Goal: Transaction & Acquisition: Book appointment/travel/reservation

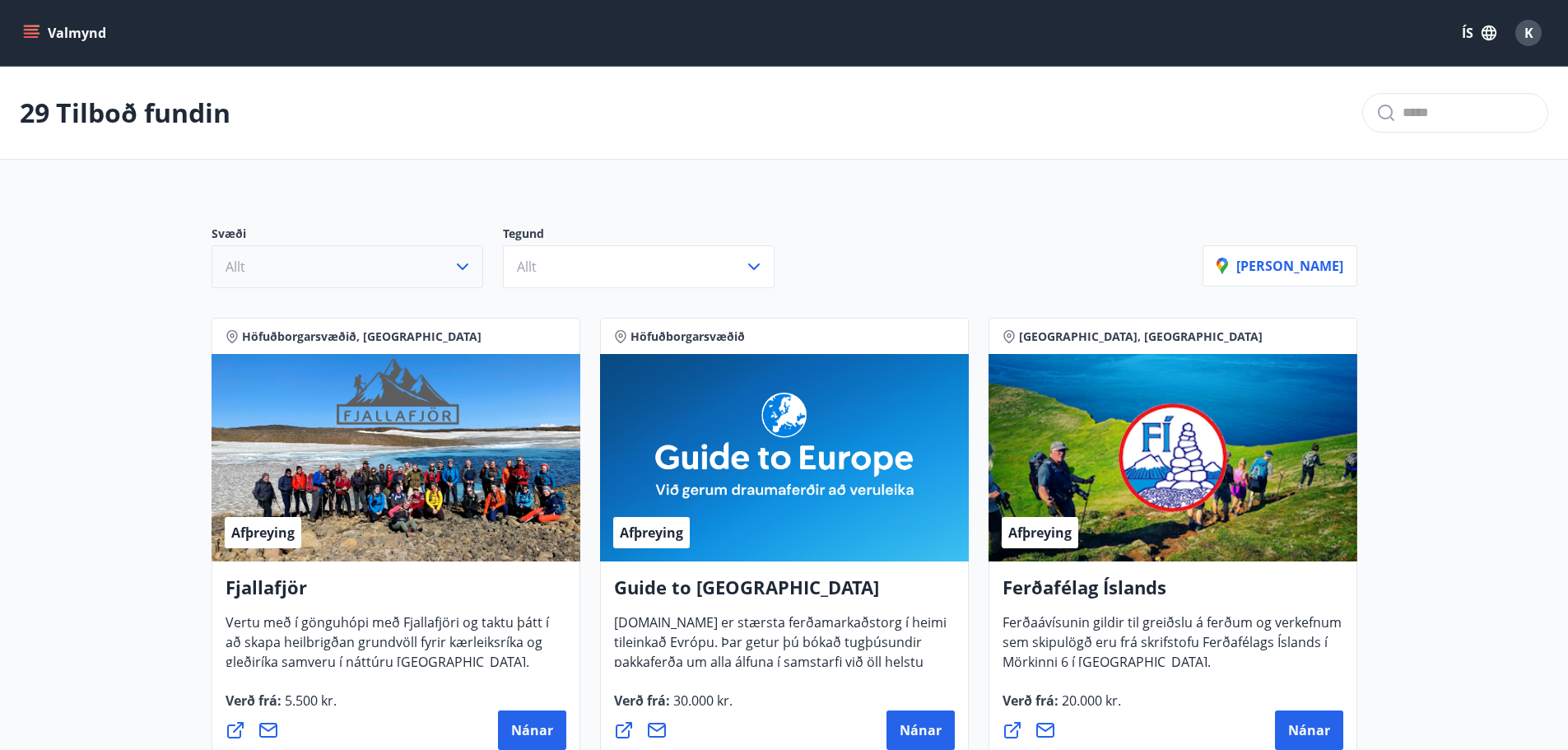
click at [459, 276] on icon "button" at bounding box center [463, 267] width 20 height 20
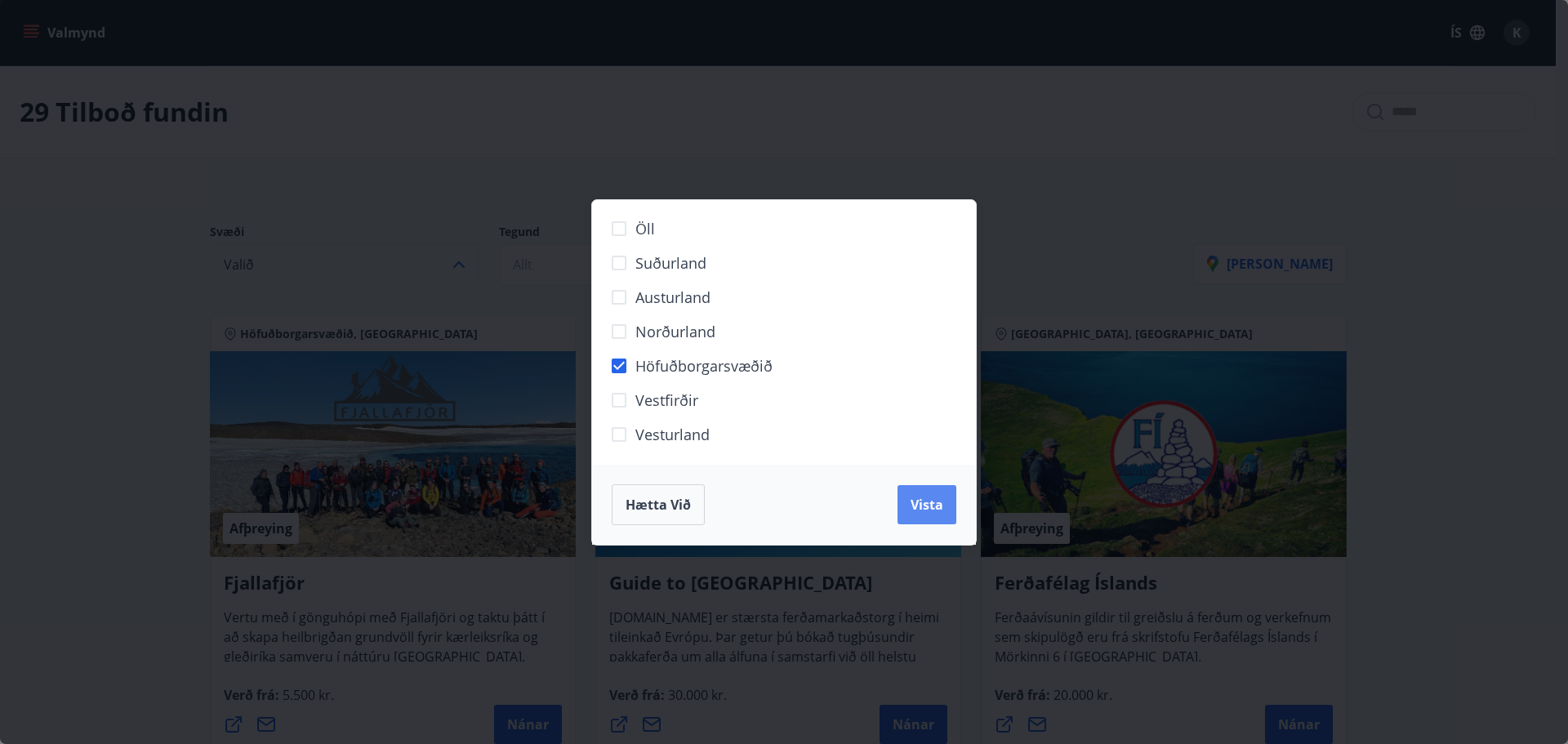
click at [919, 493] on button "Vista" at bounding box center [927, 505] width 59 height 39
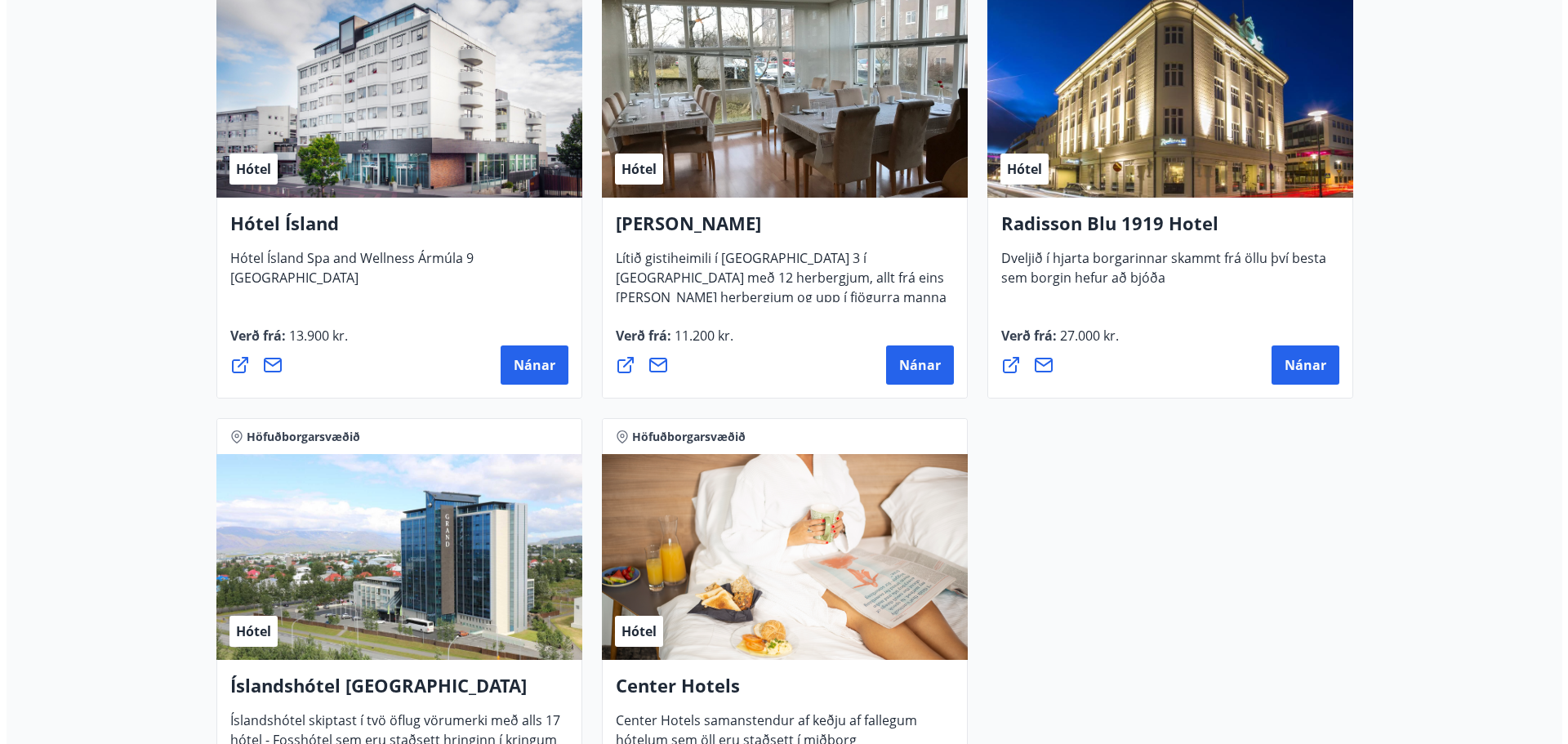
scroll to position [1308, 0]
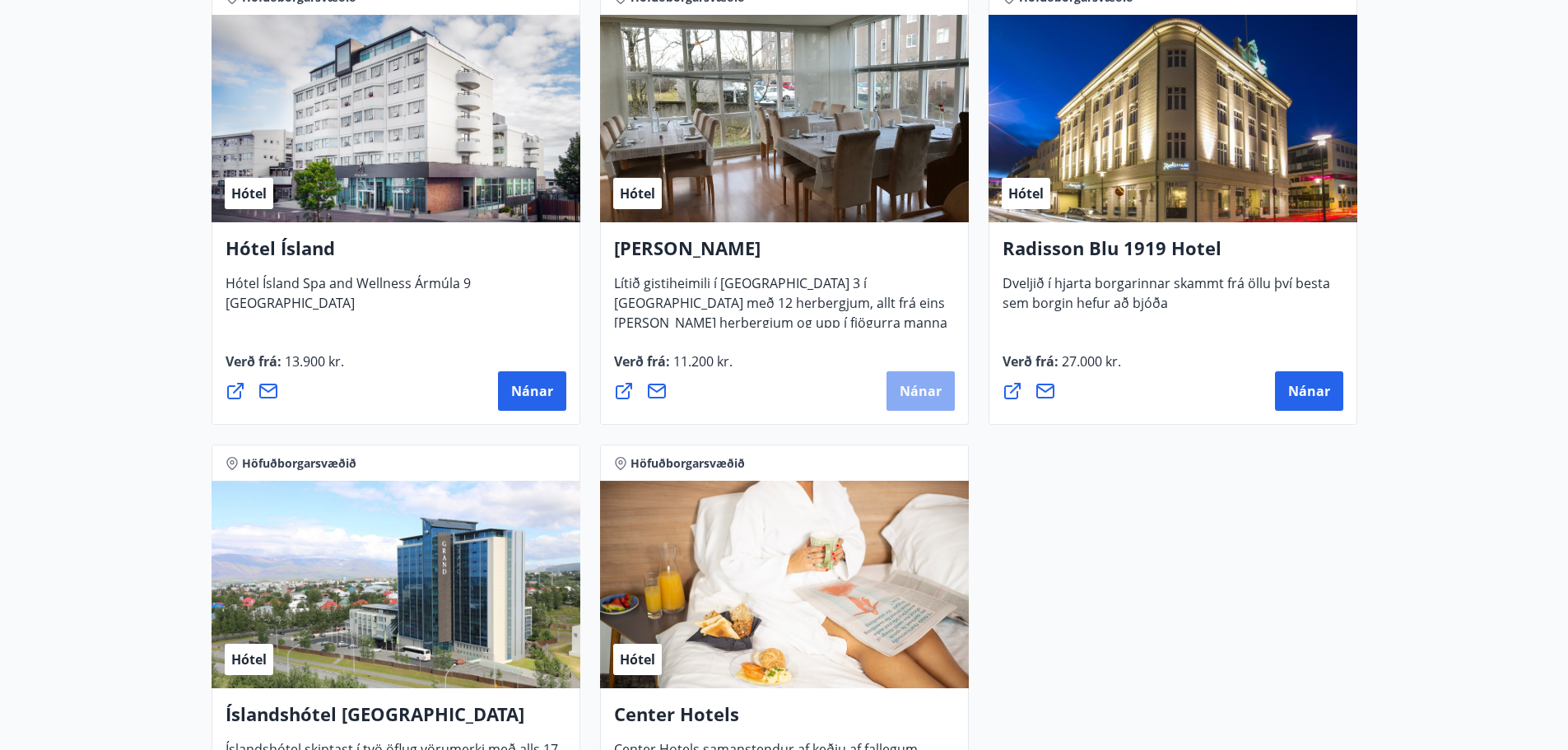
click at [923, 403] on button "Nánar" at bounding box center [921, 392] width 68 height 39
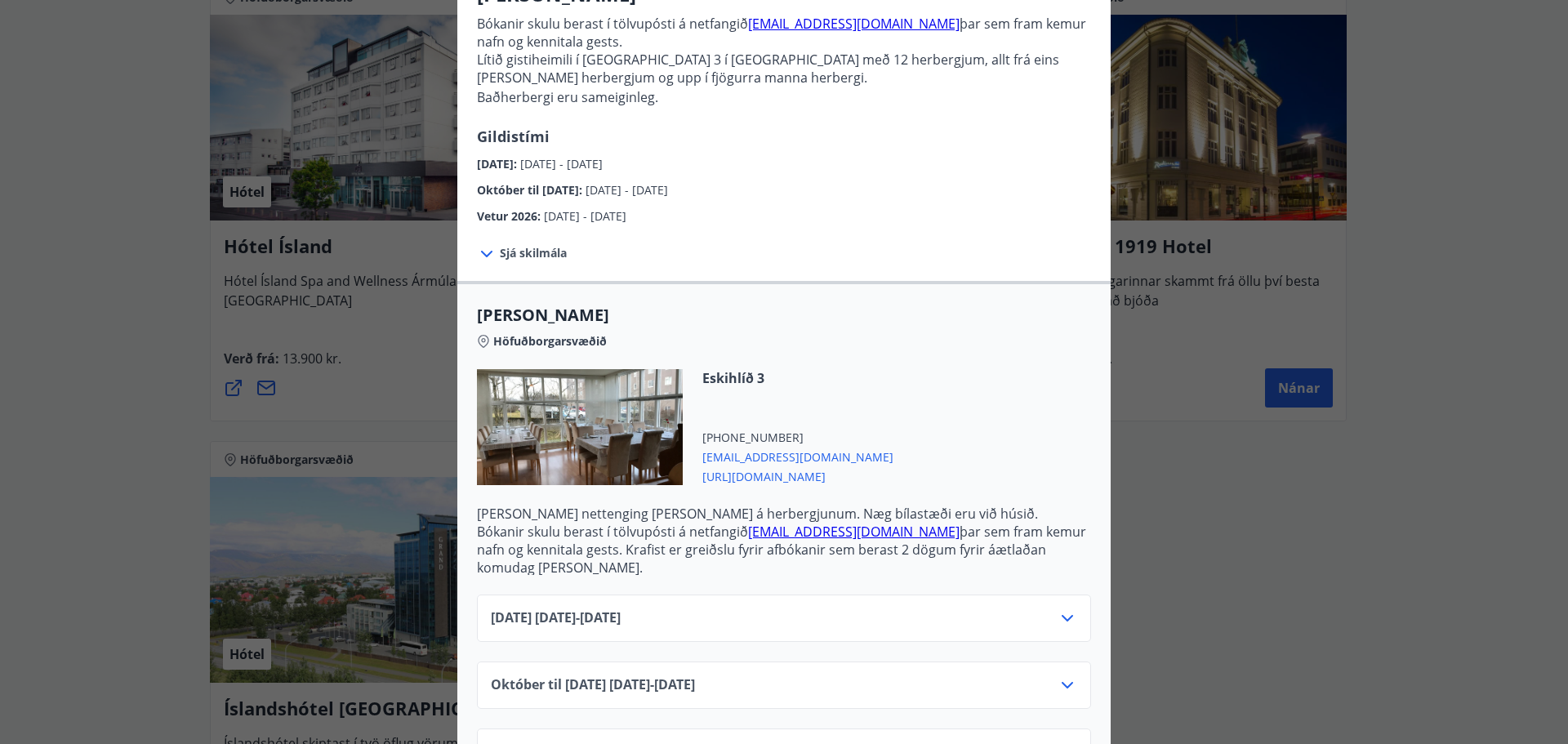
scroll to position [211, 0]
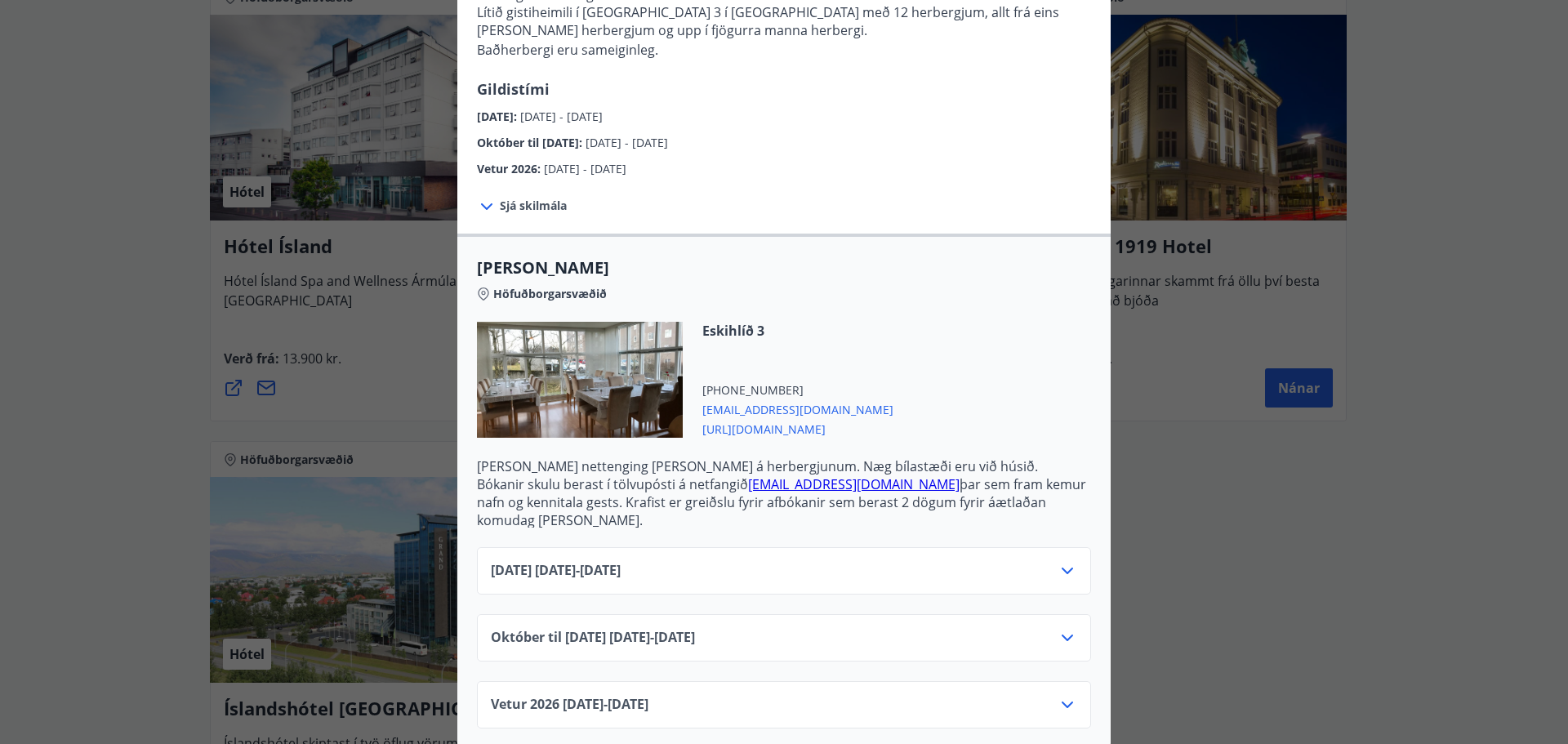
click at [1059, 628] on icon at bounding box center [1068, 638] width 20 height 20
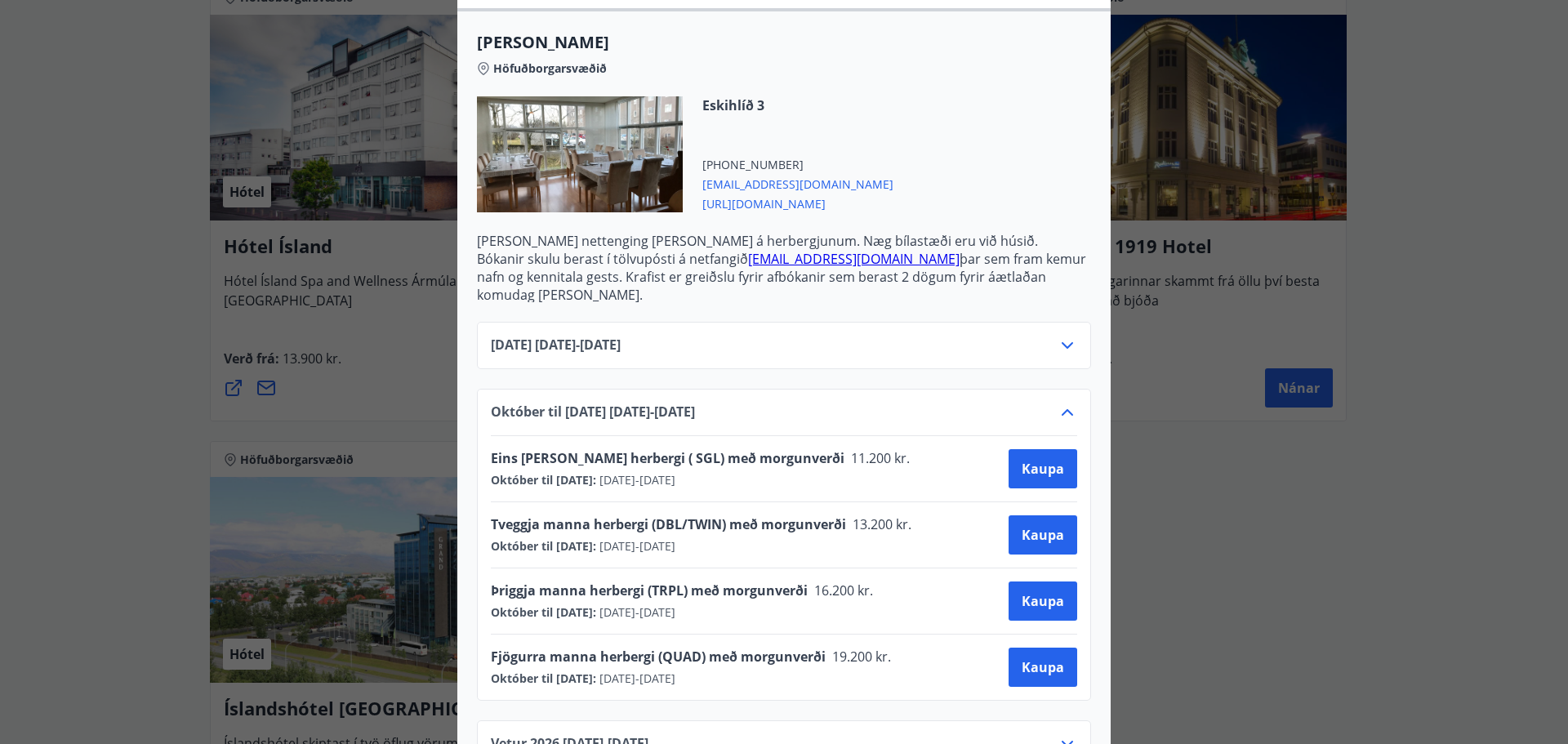
scroll to position [456, 0]
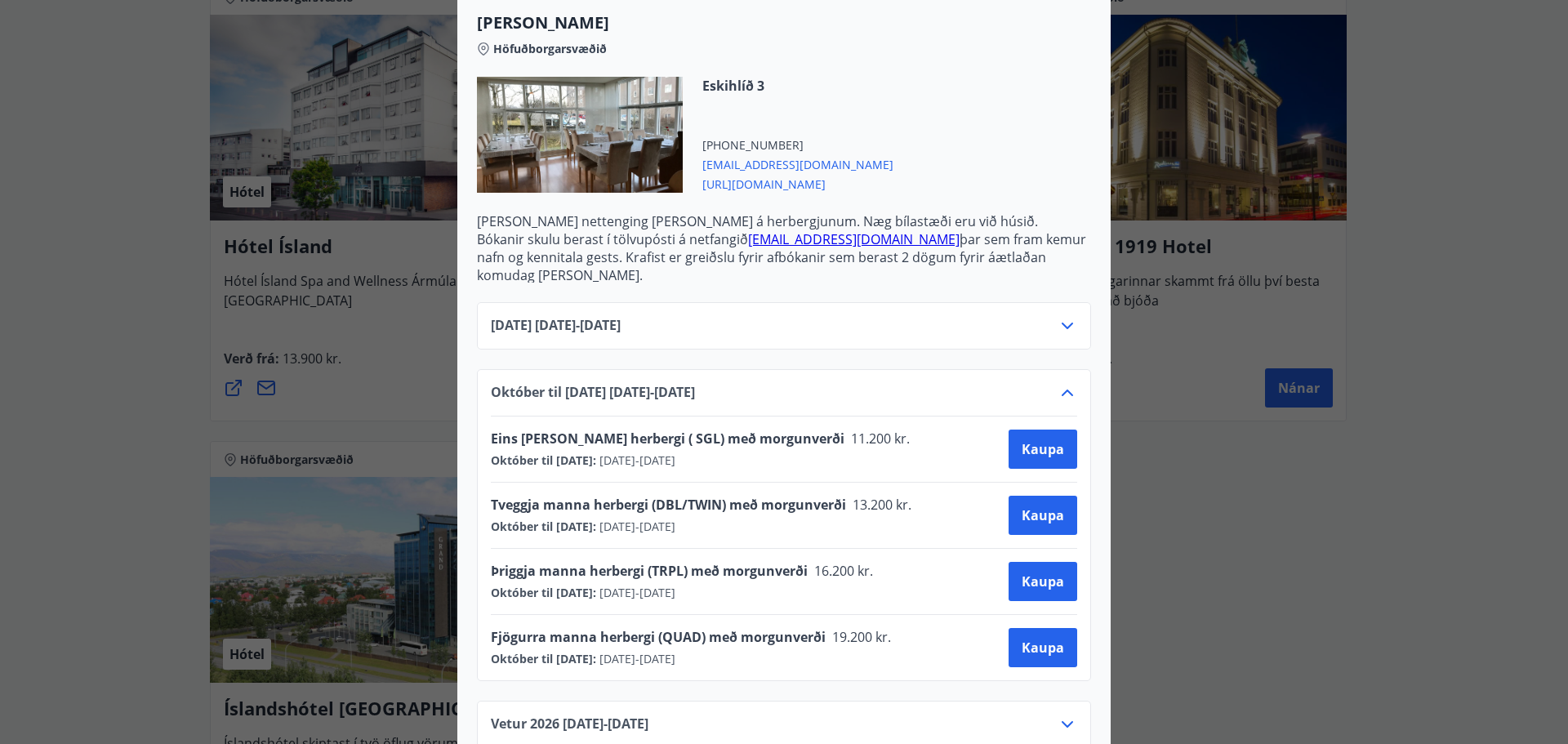
click at [783, 188] on span "[URL][DOMAIN_NAME]" at bounding box center [798, 183] width 191 height 20
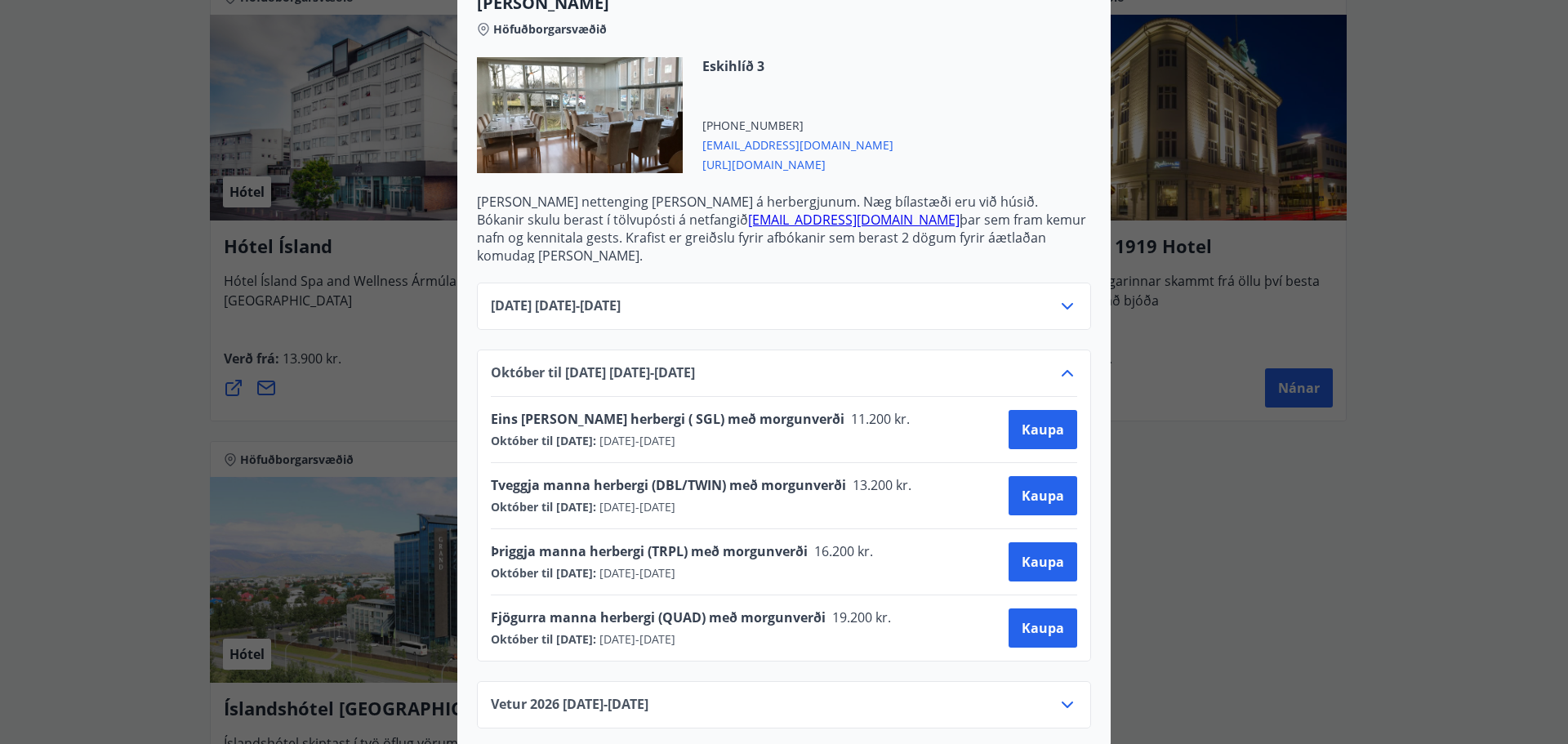
click at [1071, 695] on icon at bounding box center [1068, 705] width 20 height 20
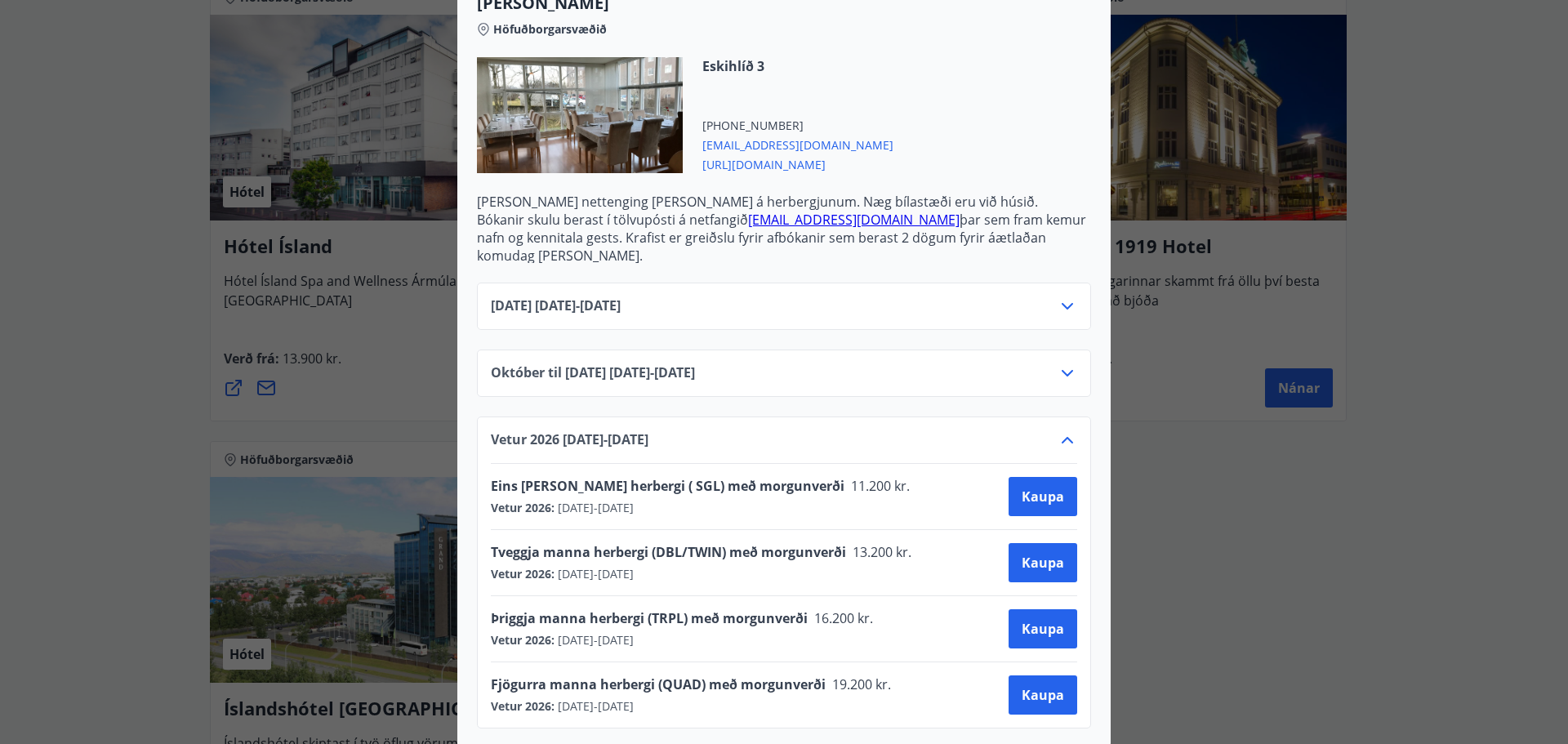
click at [1061, 283] on div "[DATE] [DATE] - [DATE]" at bounding box center [784, 306] width 614 height 47
click at [1058, 297] on icon at bounding box center [1068, 307] width 20 height 20
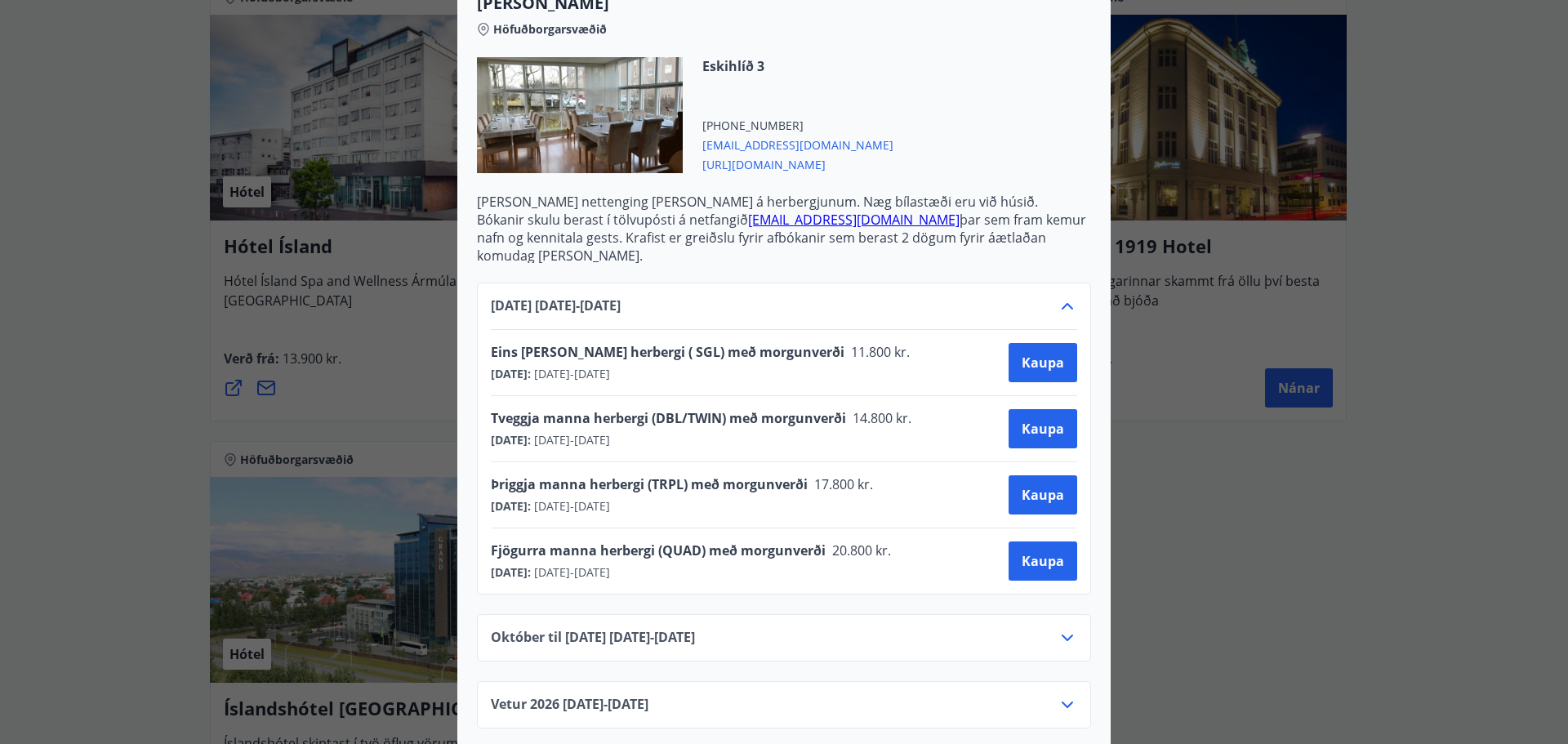
click at [1182, 421] on div "Alba gistiheimili Bókanir skulu berast í tölvupósti á netfangið [EMAIL_ADDRESS]…" at bounding box center [784, 372] width 1568 height 744
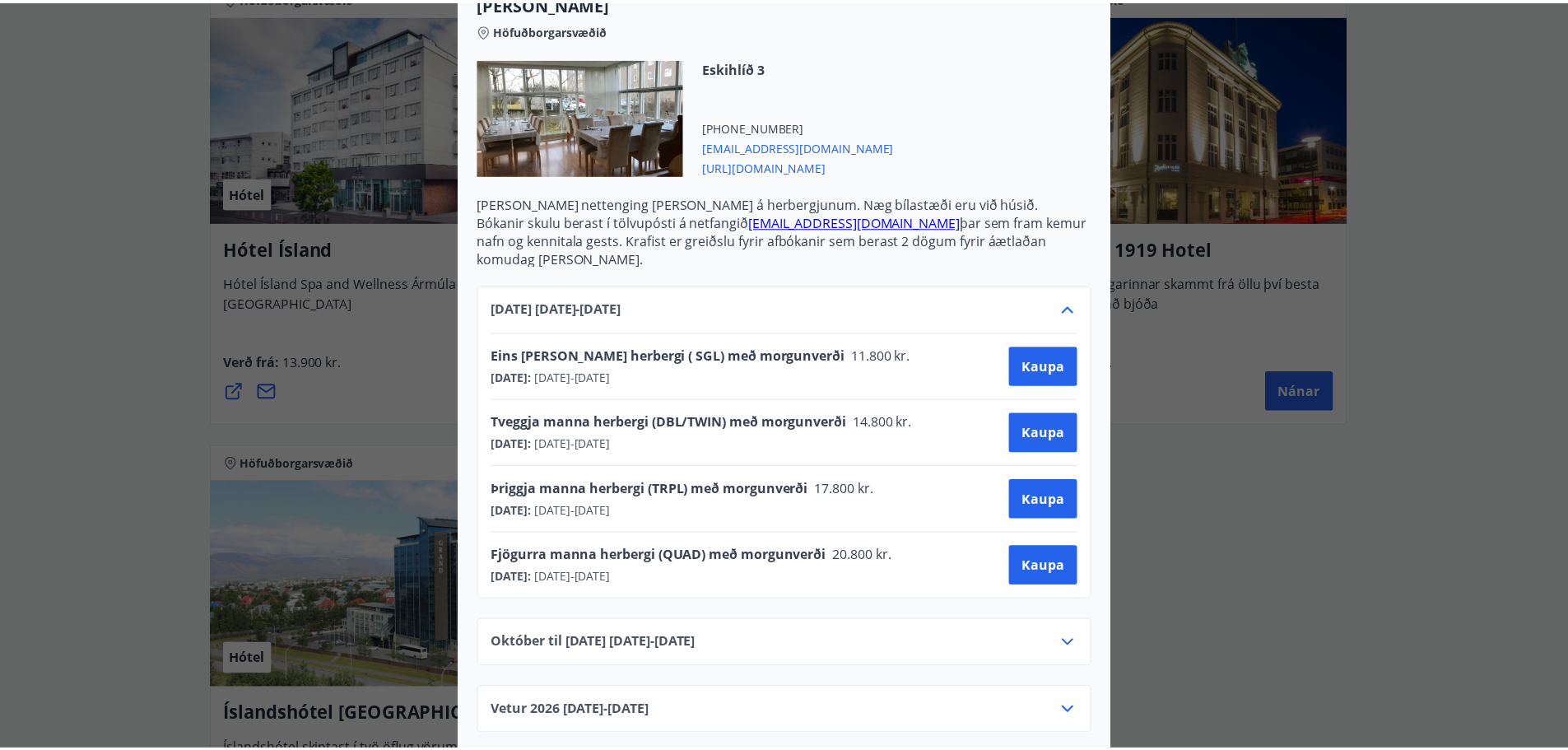
scroll to position [0, 0]
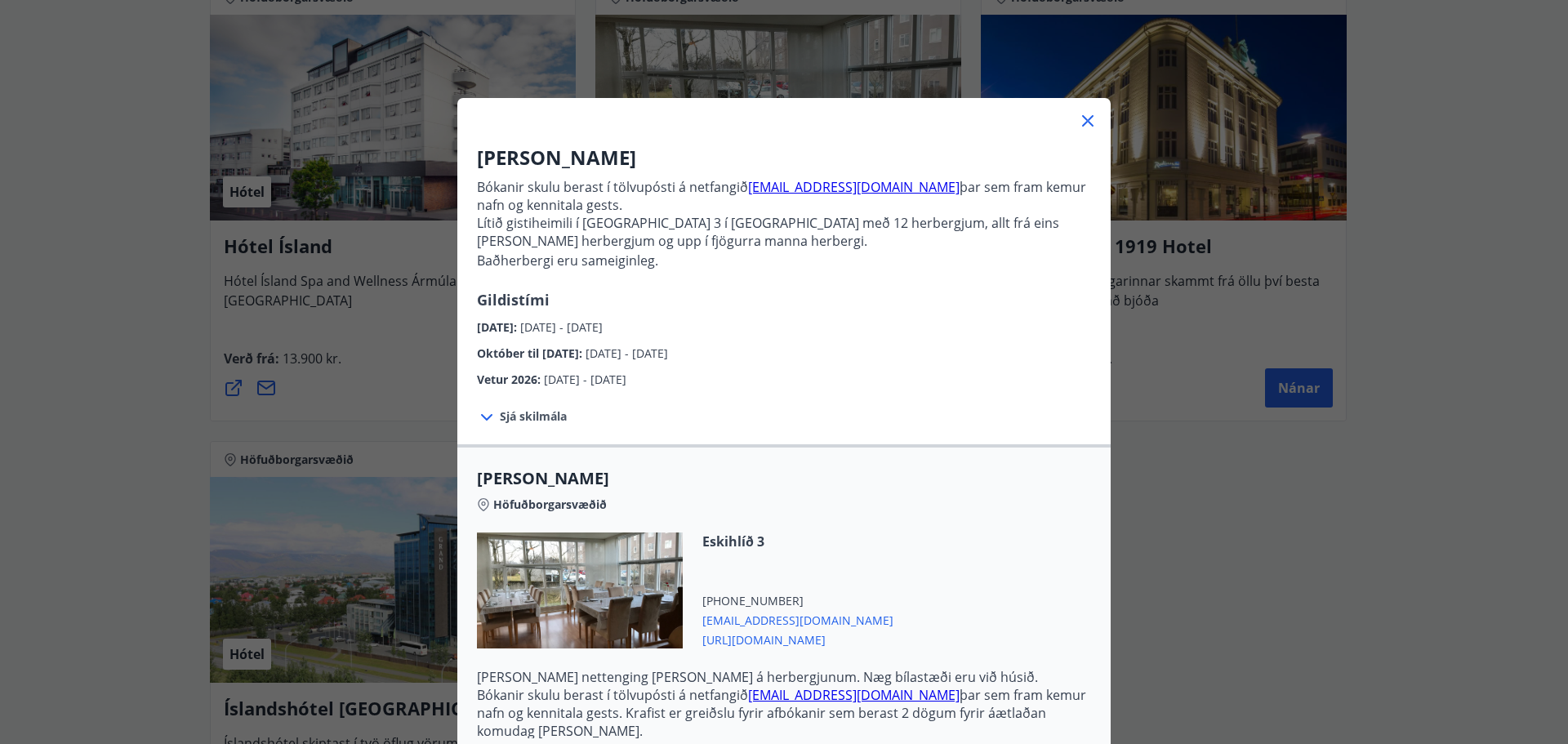
click at [1083, 121] on icon at bounding box center [1087, 121] width 20 height 20
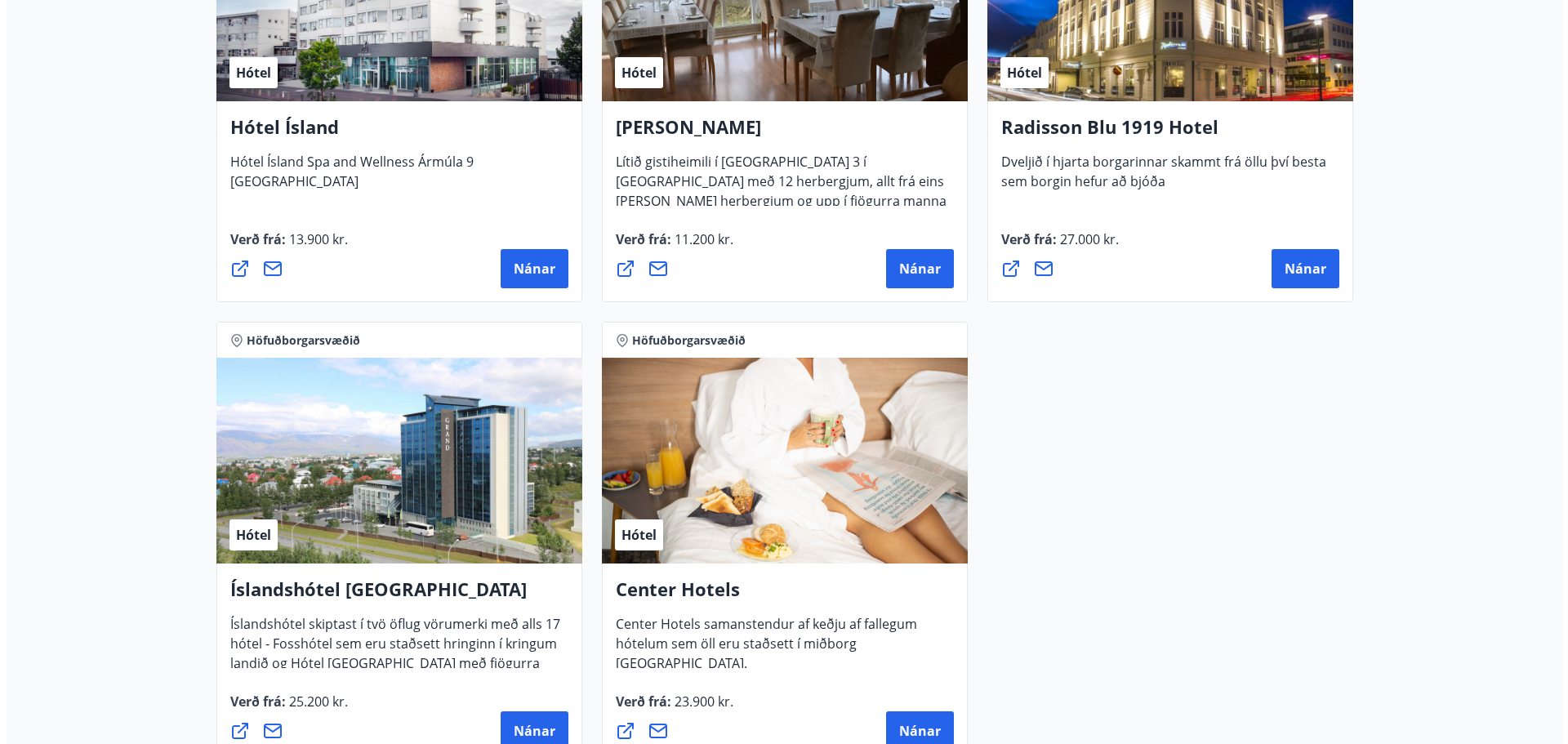
scroll to position [1170, 0]
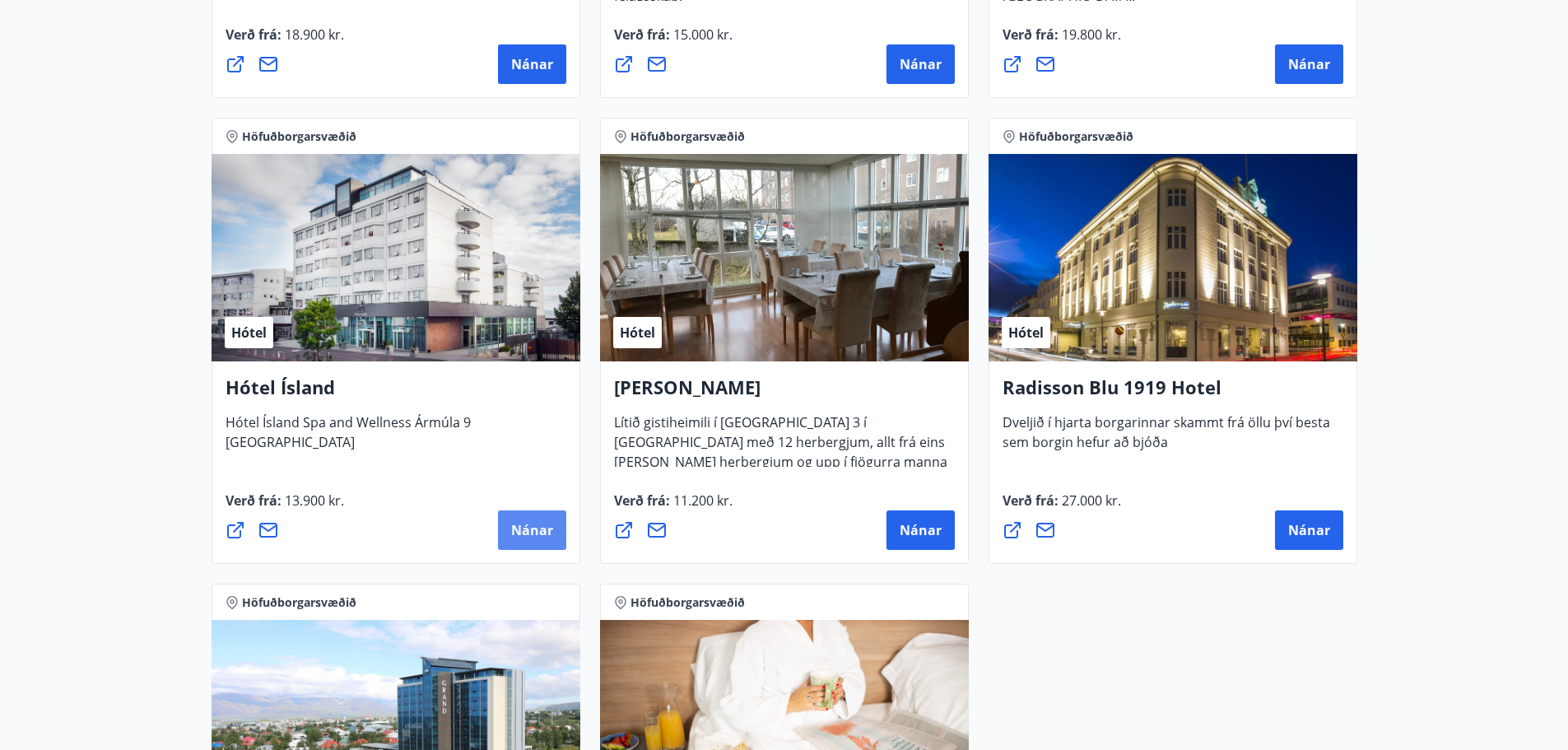
click at [515, 528] on span "Nánar" at bounding box center [532, 530] width 42 height 18
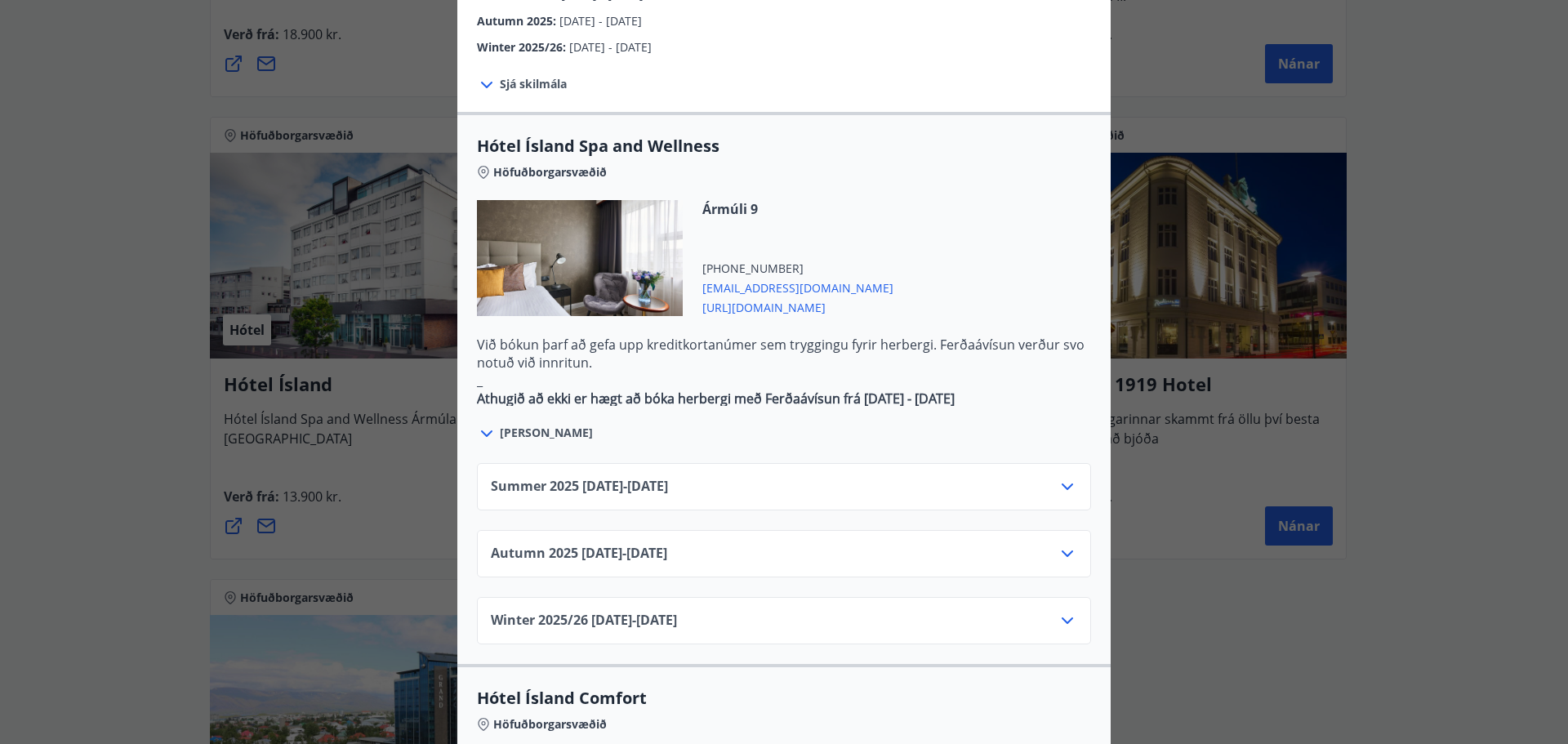
scroll to position [817, 0]
click at [1063, 543] on icon at bounding box center [1068, 553] width 20 height 20
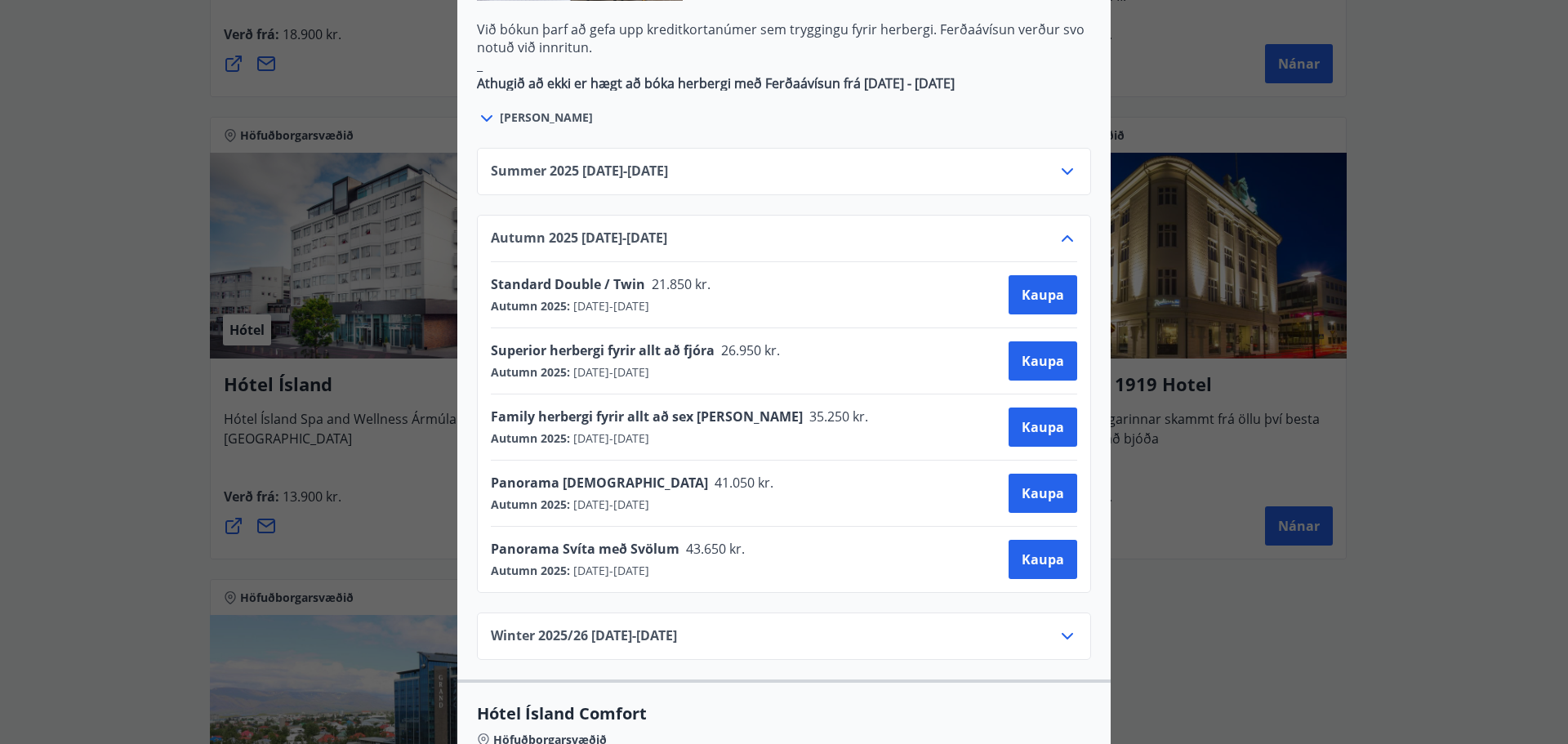
scroll to position [1144, 0]
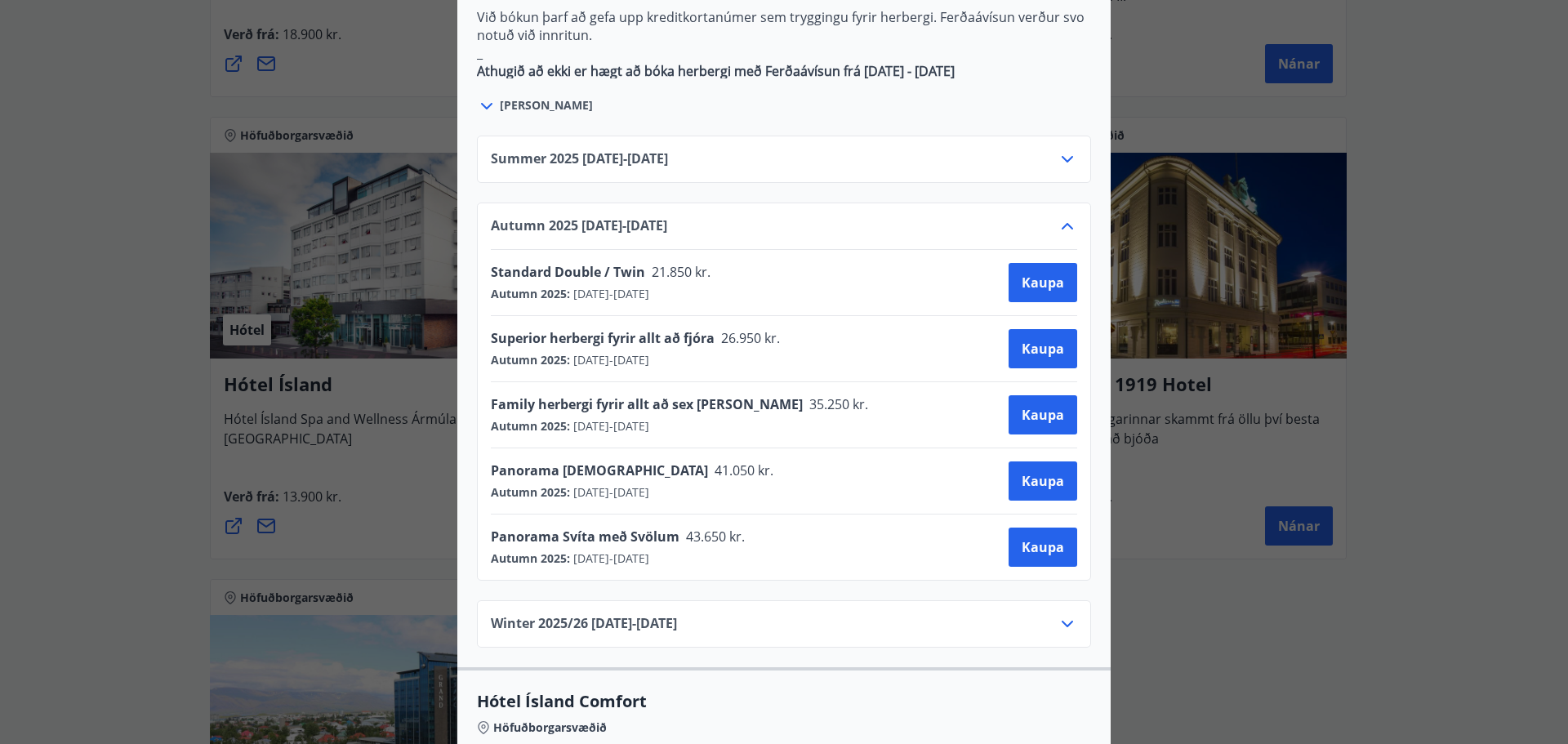
click at [1061, 614] on icon at bounding box center [1068, 624] width 20 height 20
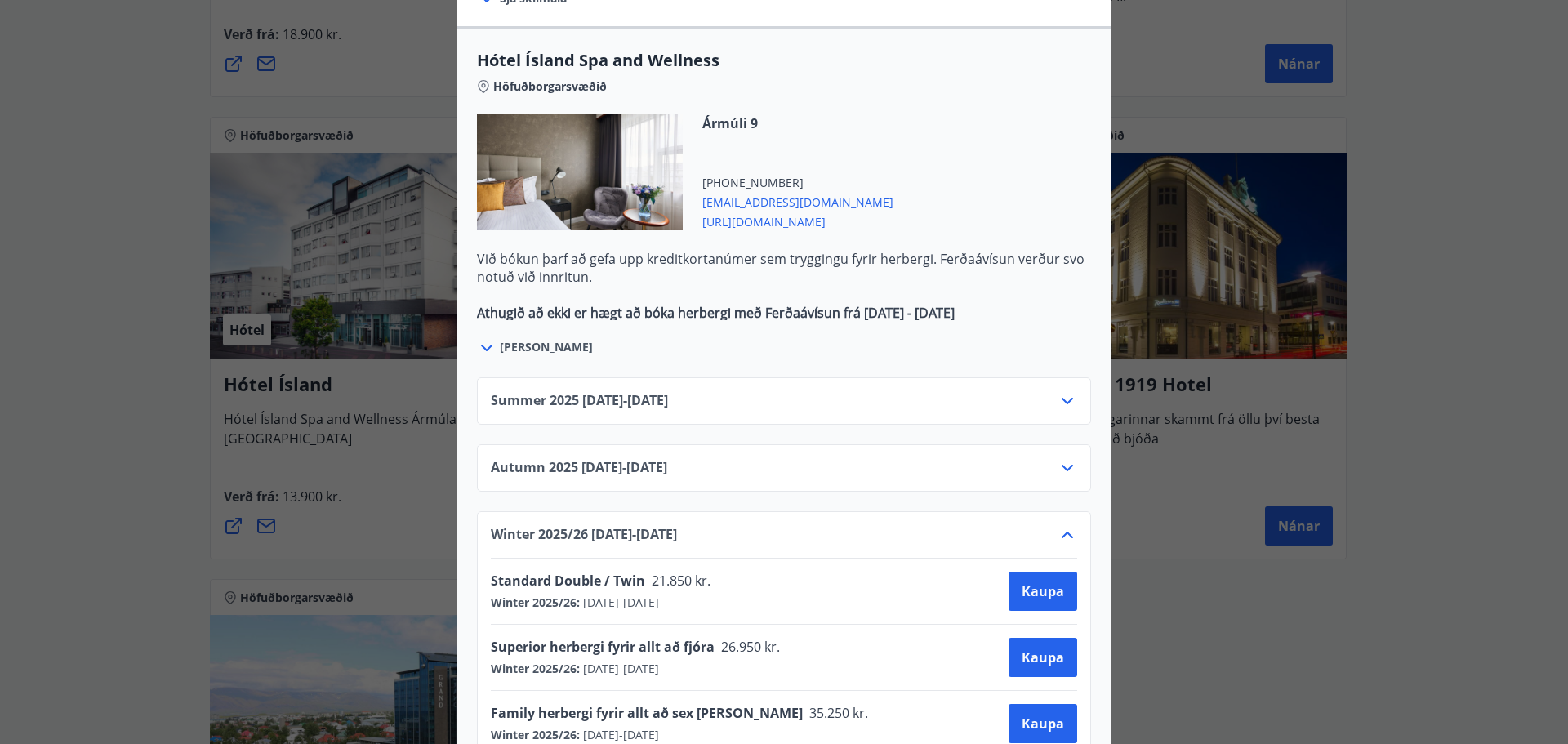
scroll to position [899, 0]
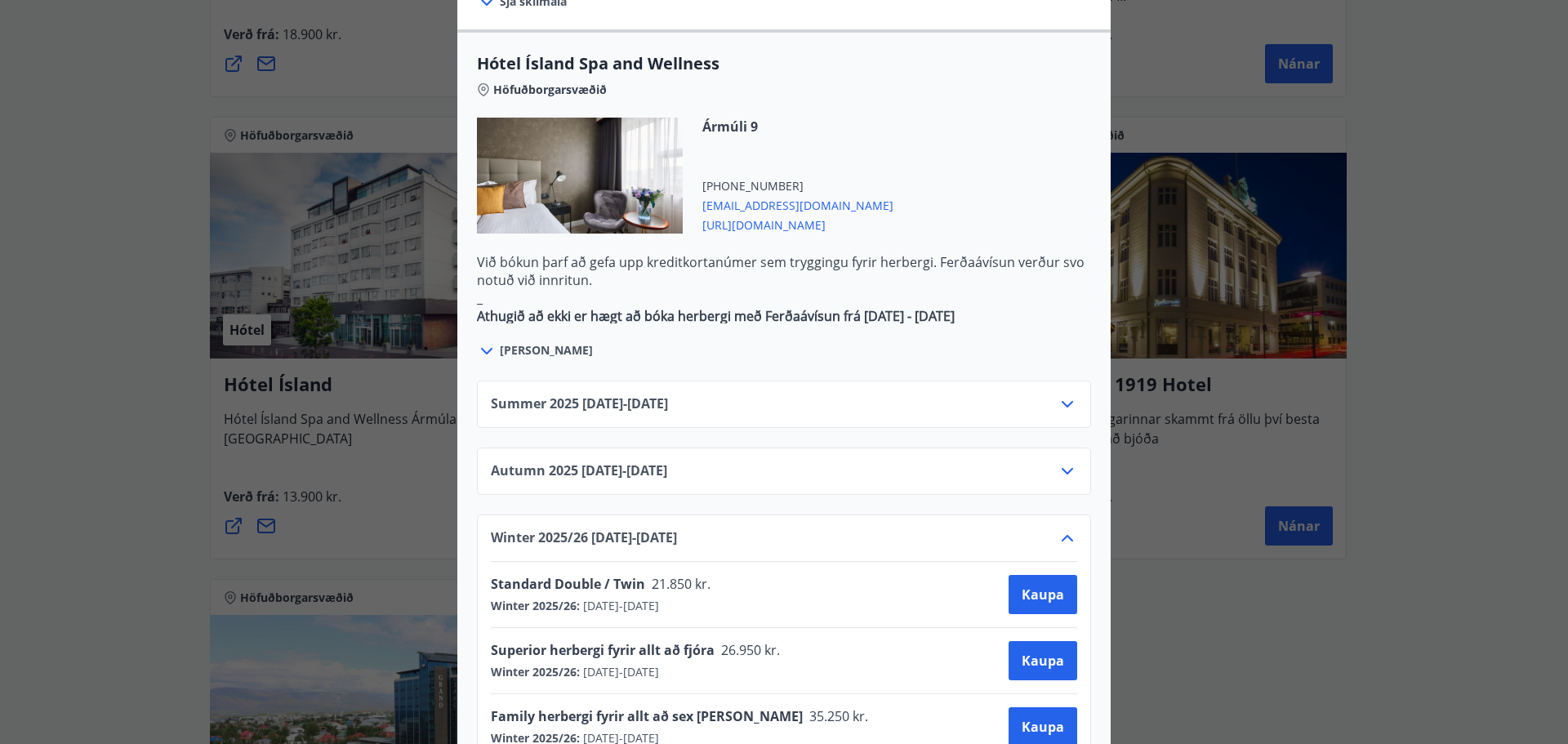
click at [1058, 395] on icon at bounding box center [1068, 404] width 20 height 20
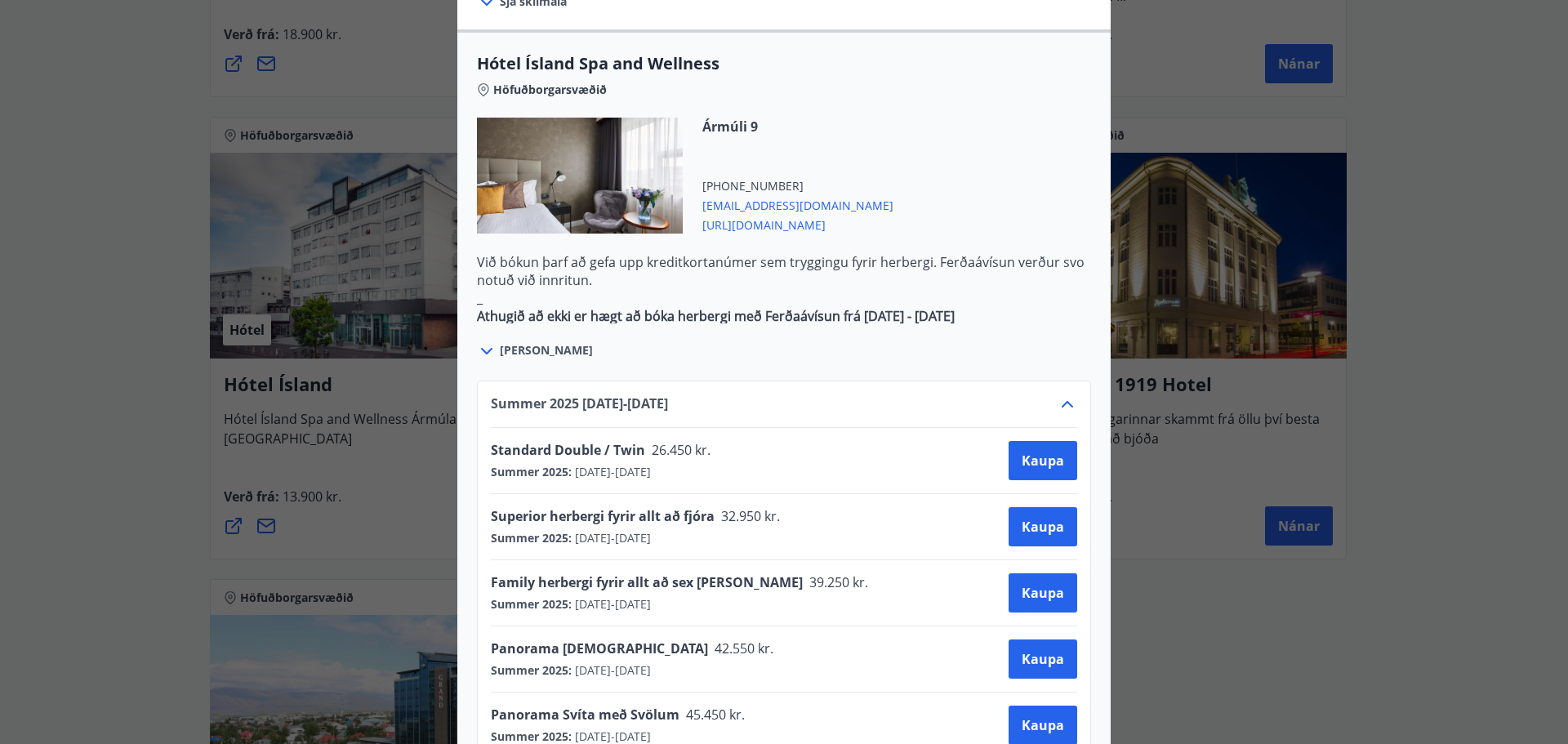
click at [1058, 395] on icon at bounding box center [1068, 404] width 20 height 20
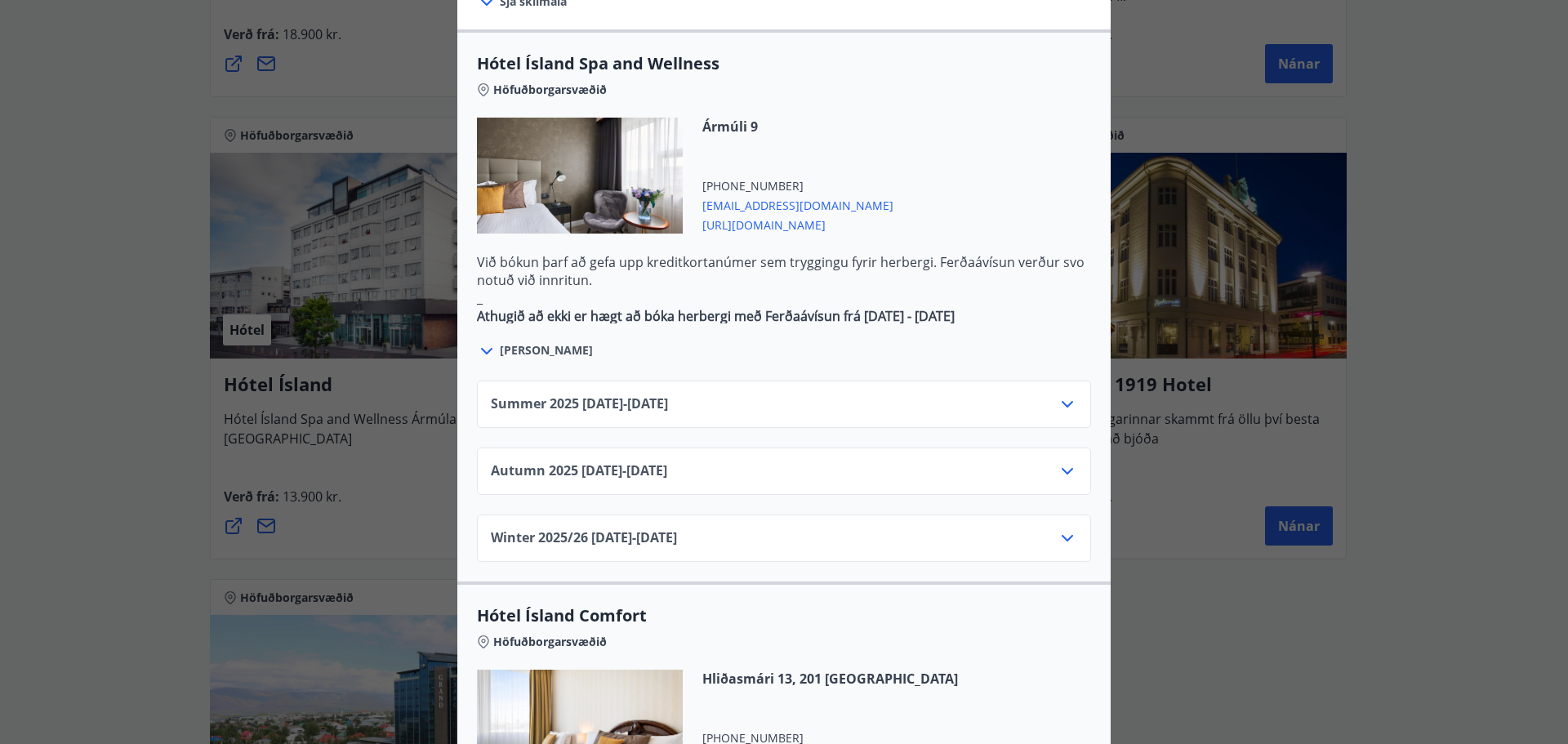
click at [1064, 461] on icon at bounding box center [1068, 471] width 20 height 20
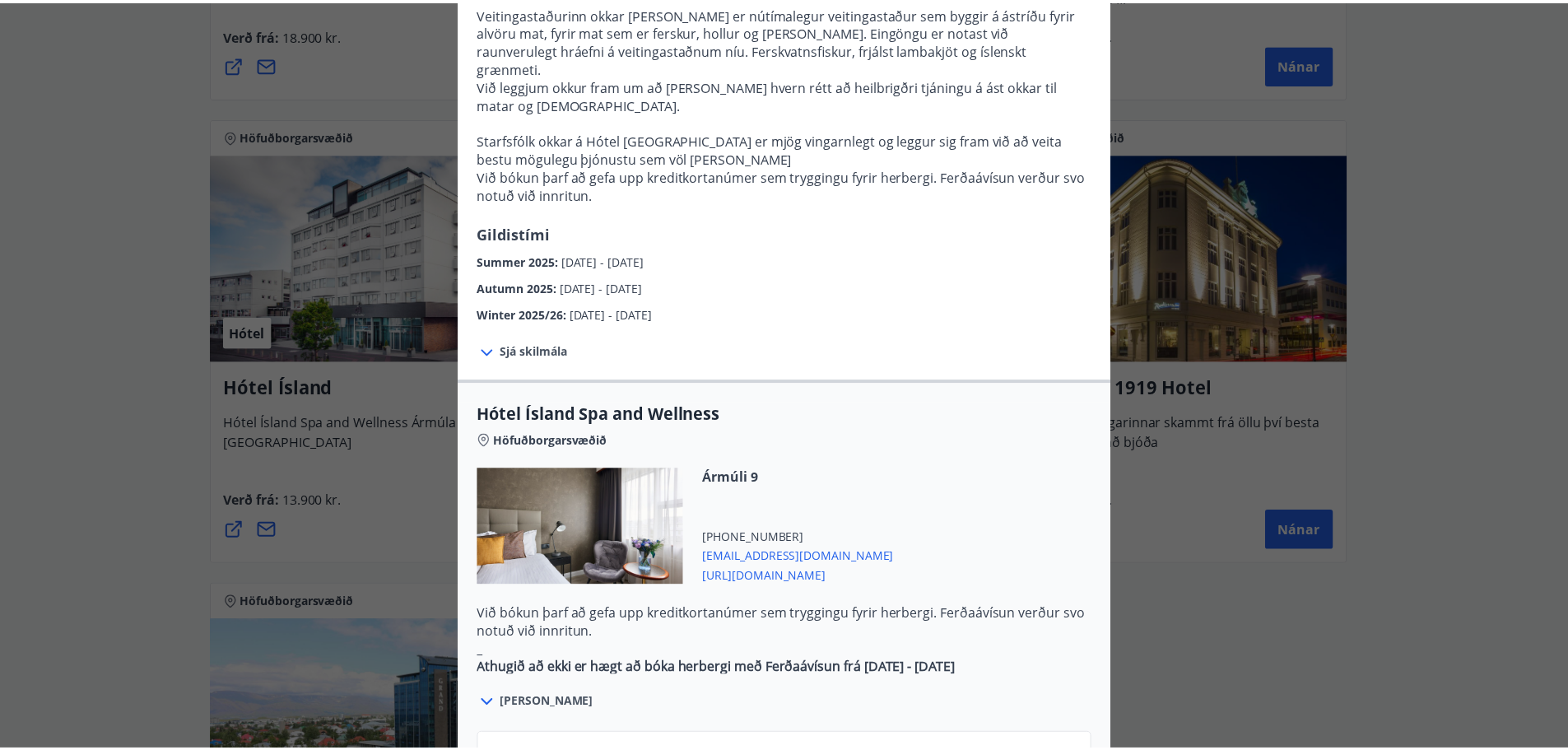
scroll to position [330, 0]
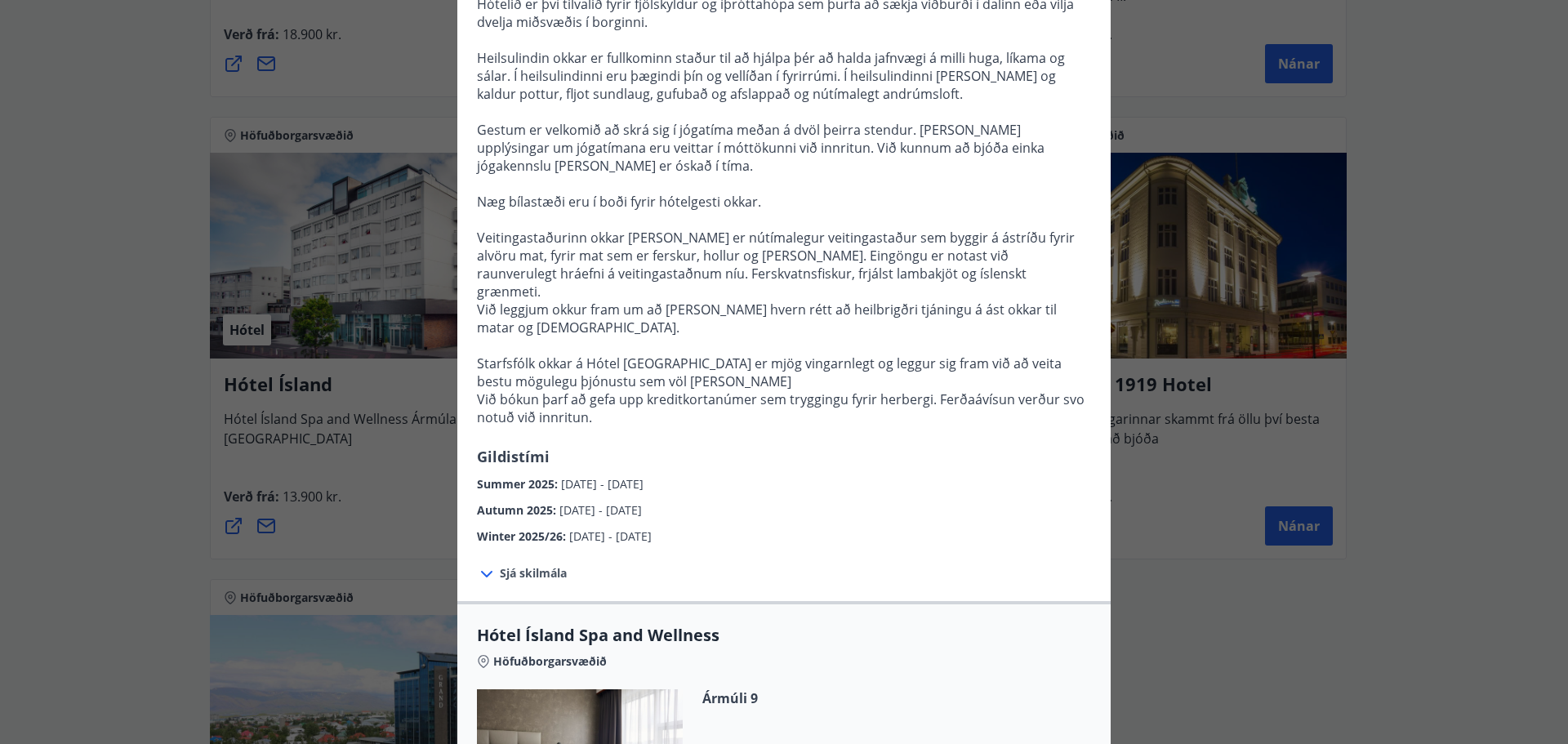
click at [1370, 263] on div "Hótel Ísland Sendu skilaboð til að panta herbergi [EMAIL_ADDRESS][DOMAIN_NAME] …" at bounding box center [784, 44] width 1568 height 744
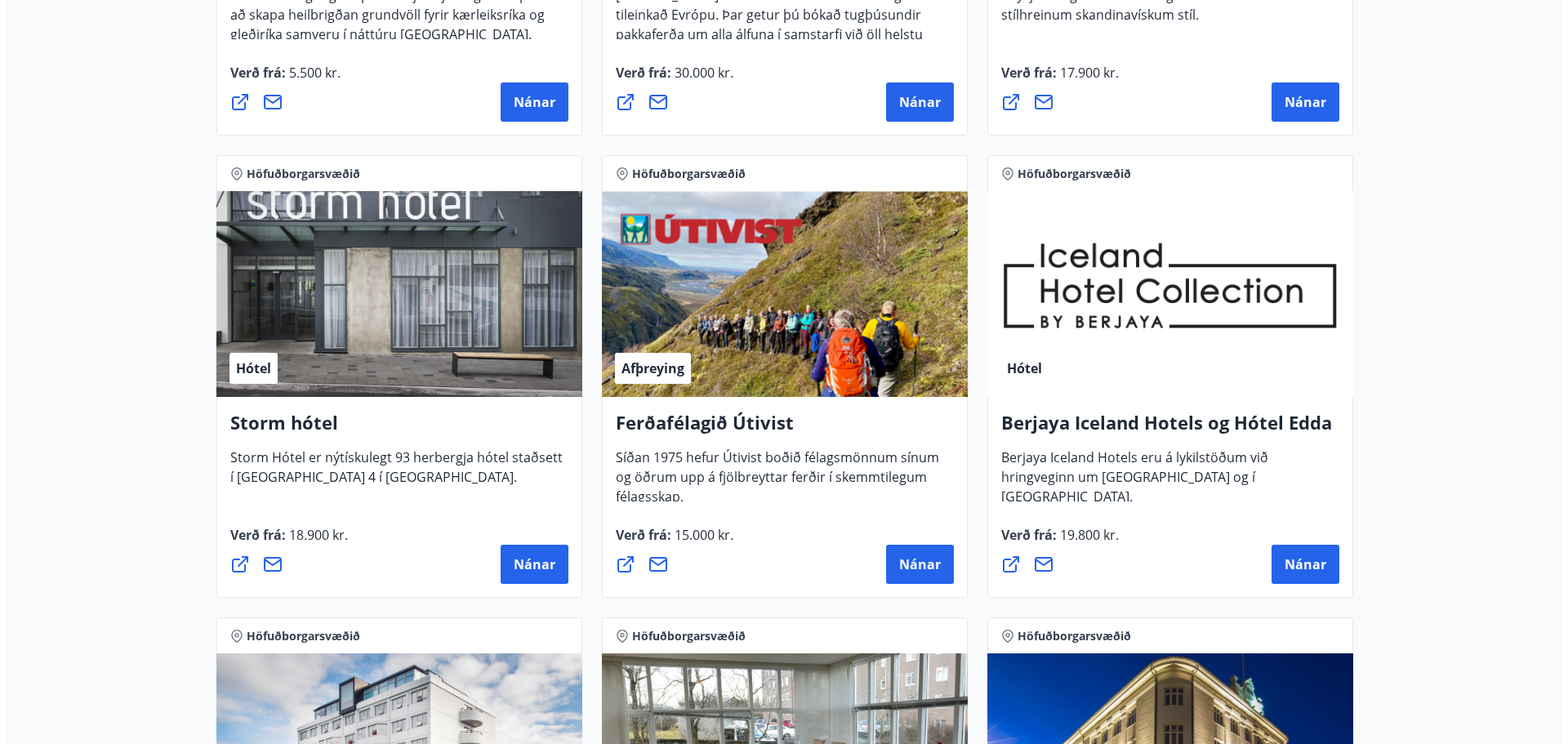
scroll to position [679, 0]
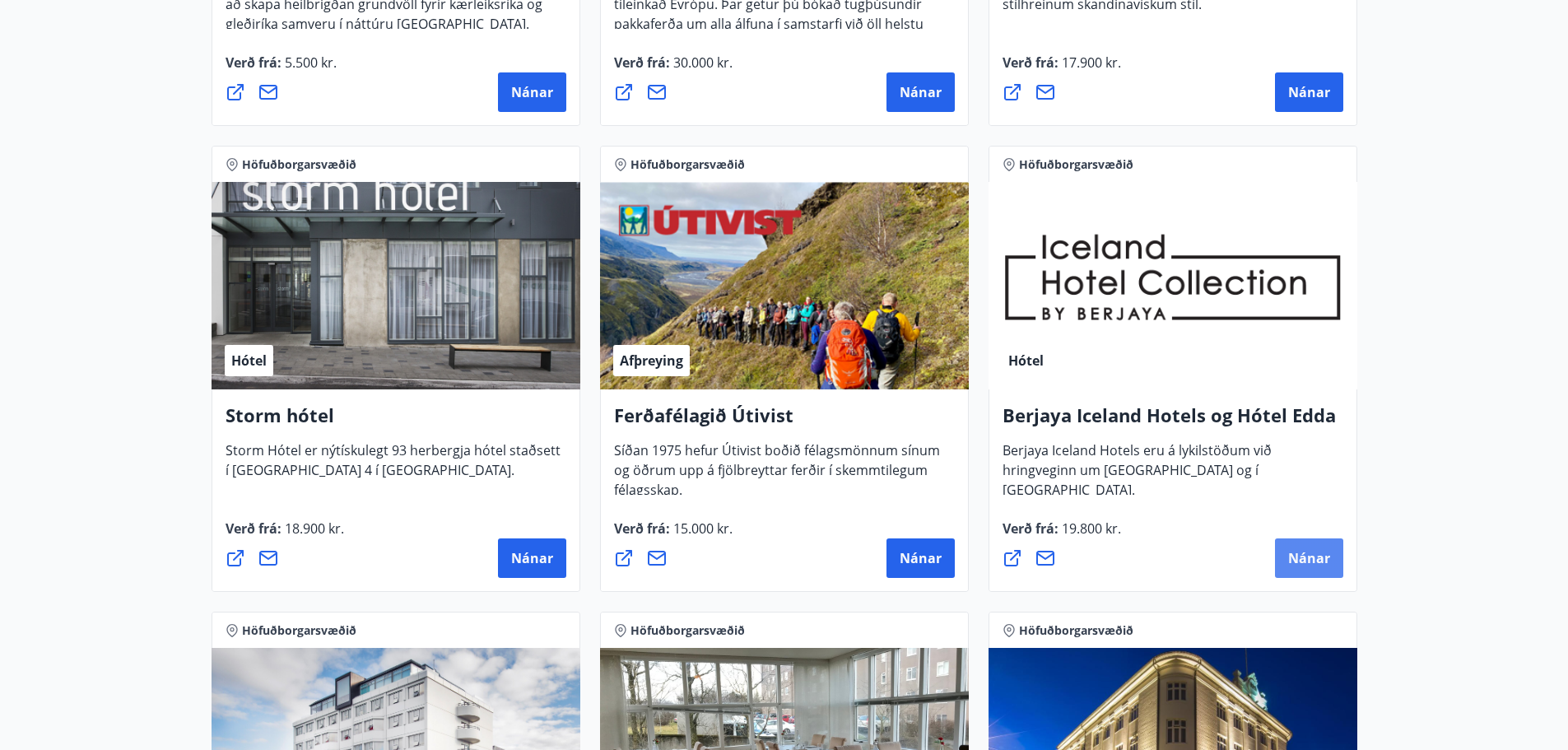
click at [1313, 552] on span "Nánar" at bounding box center [1309, 558] width 42 height 18
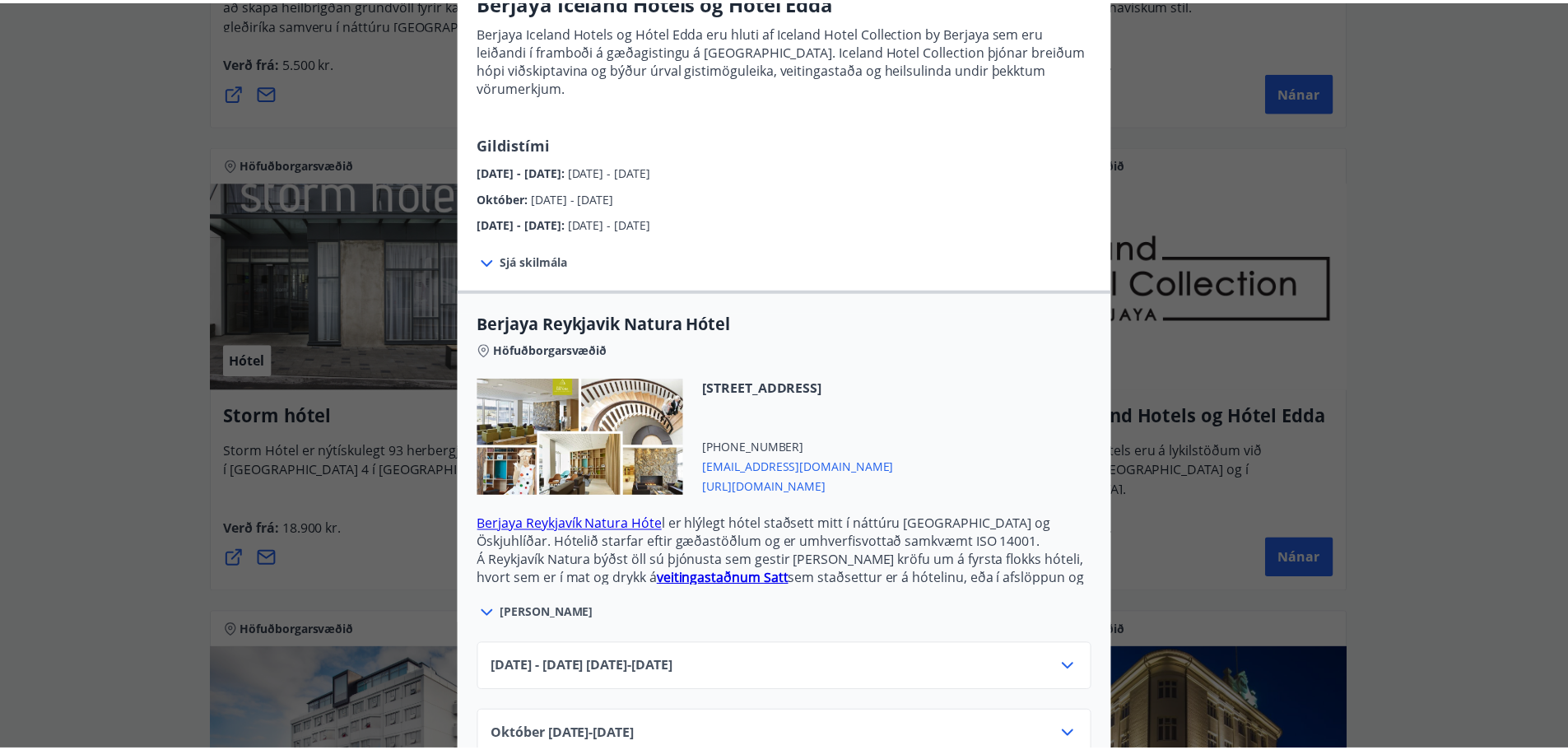
scroll to position [247, 0]
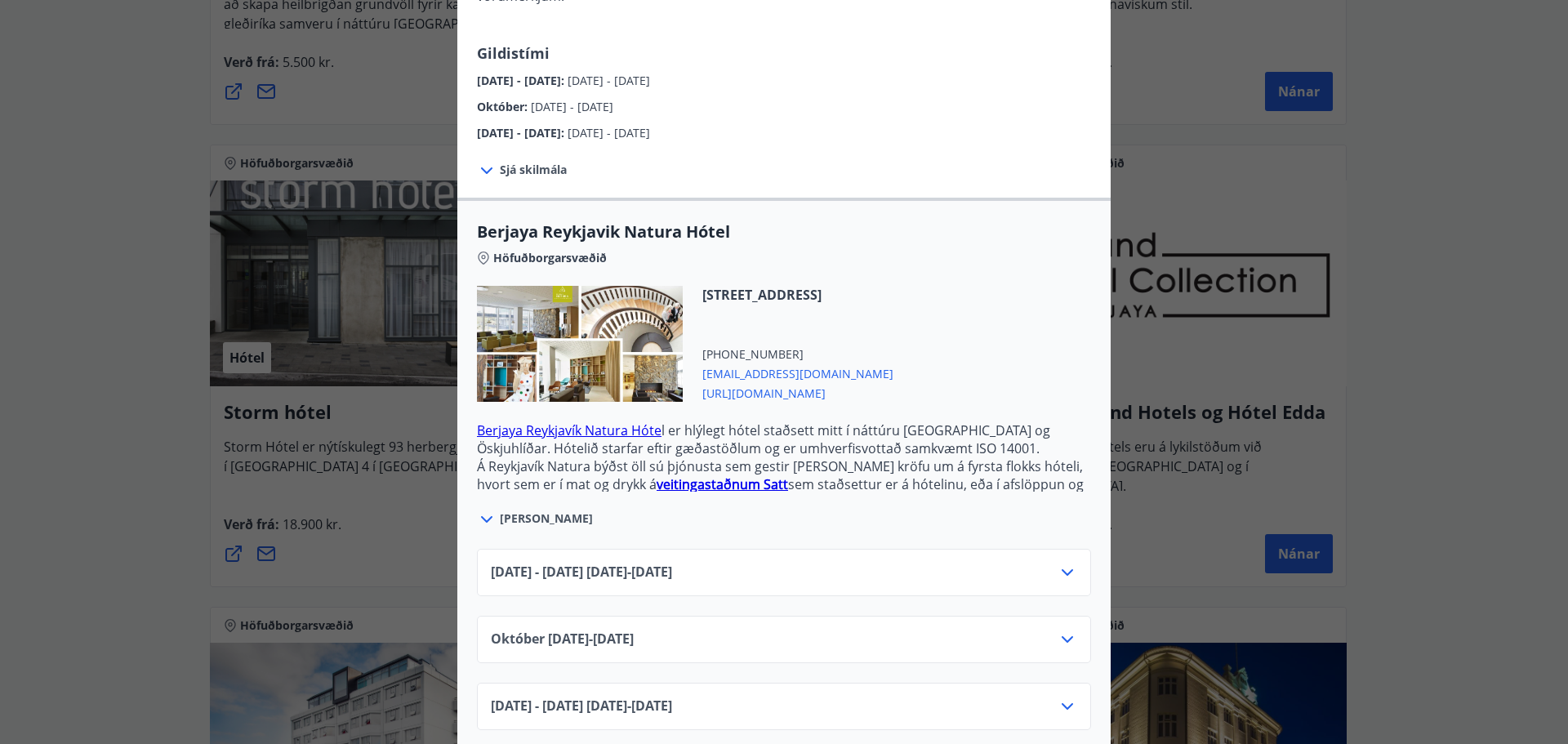
click at [1400, 416] on div "Berjaya Iceland Hotels og Hótel Edda Berjaya Iceland Hotels og Hótel Edda eru h…" at bounding box center [784, 126] width 1568 height 744
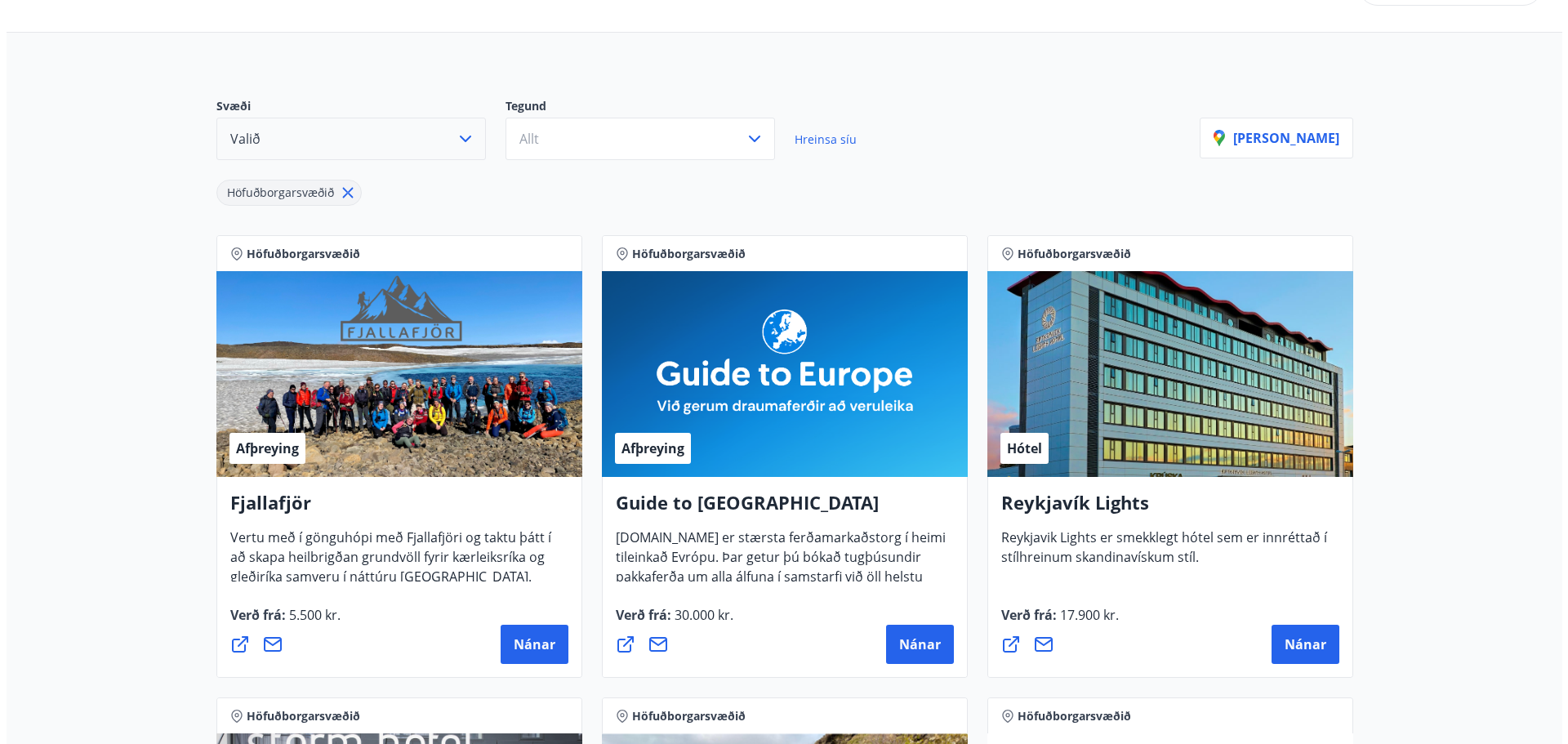
scroll to position [107, 0]
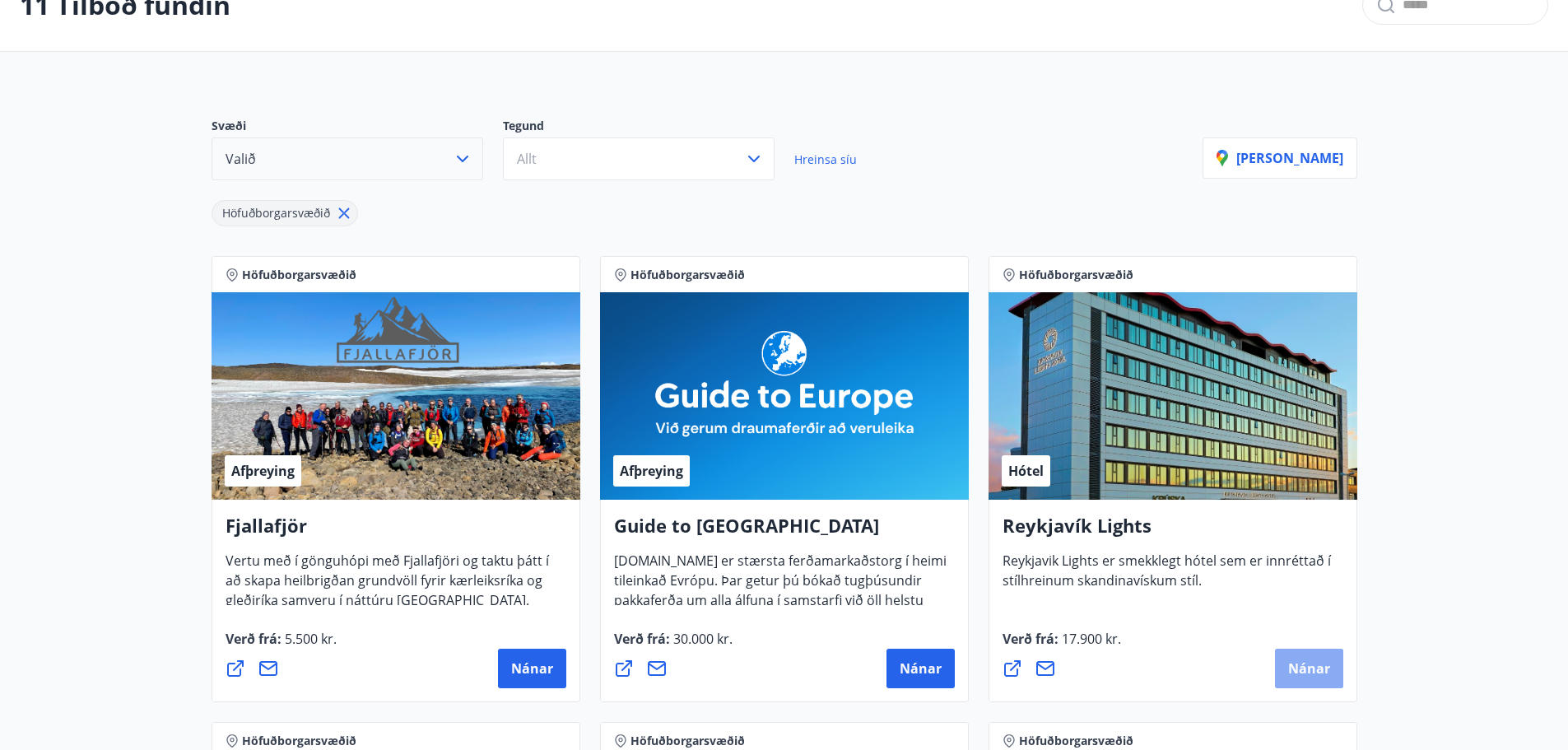
click at [1304, 679] on button "Nánar" at bounding box center [1309, 668] width 68 height 39
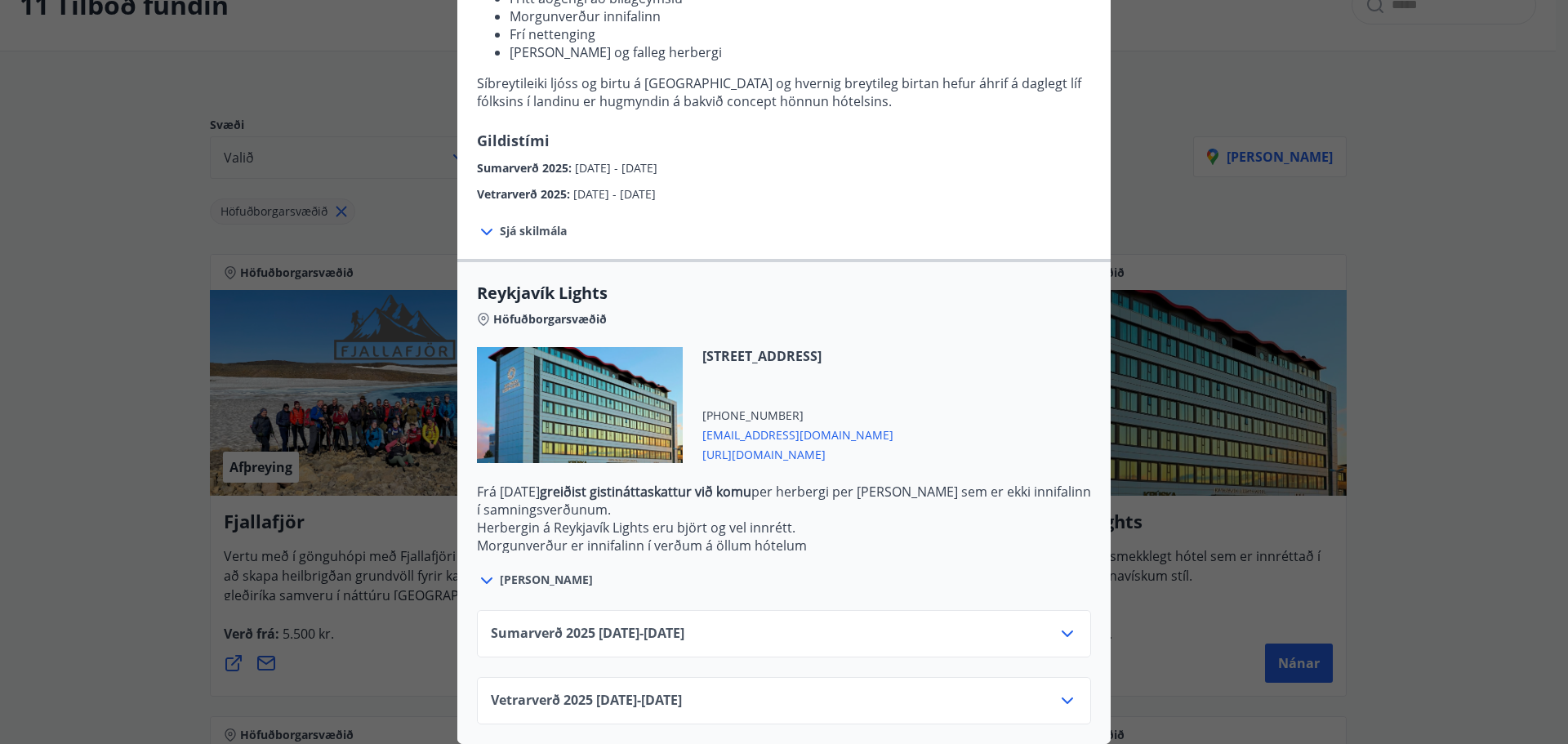
scroll to position [286, 0]
click at [1060, 693] on icon at bounding box center [1068, 701] width 20 height 20
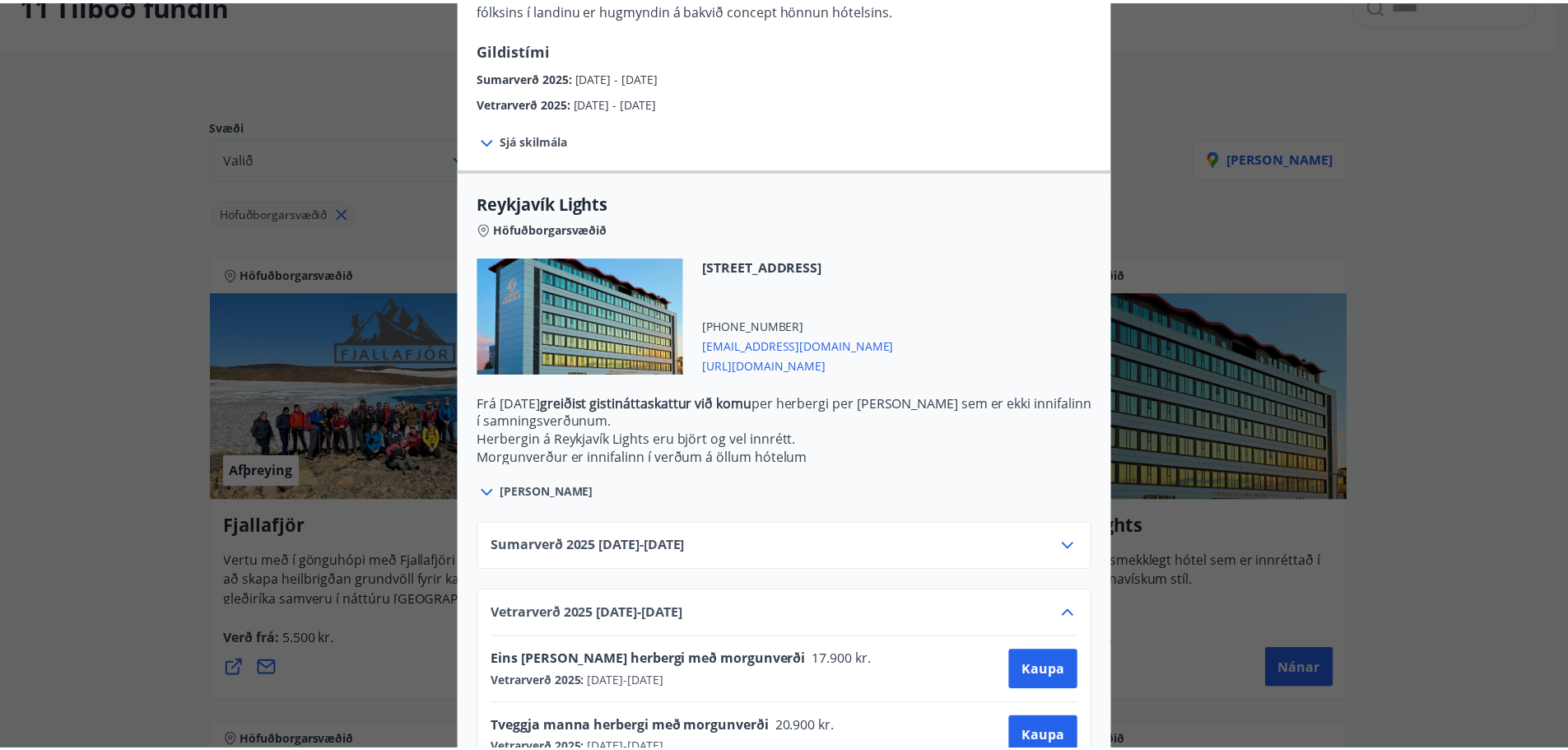
scroll to position [340, 0]
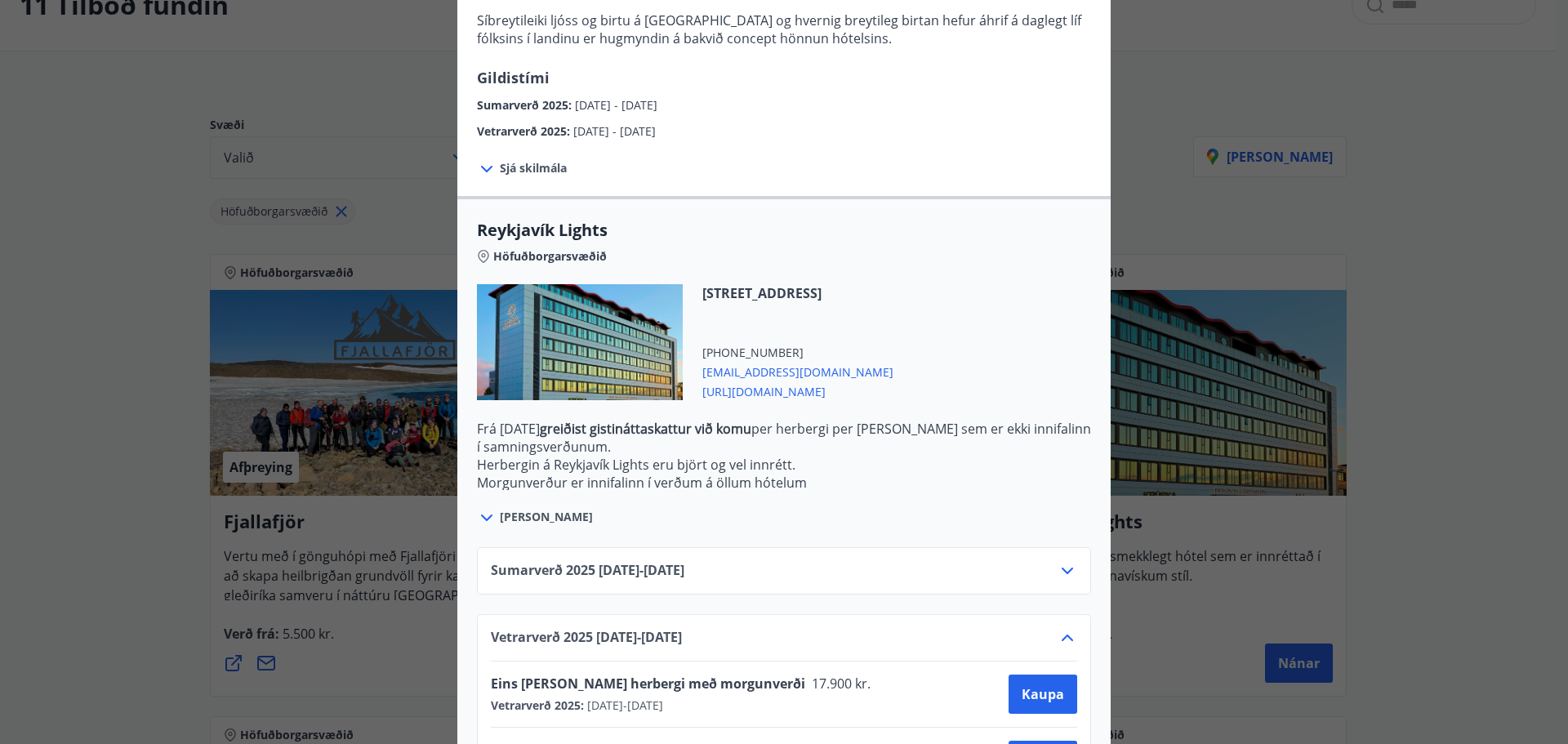
click at [1403, 362] on div "Reykjavík Lights Fyrir bókarnir og frekari upplýsingar vinsamlega senduð póst á…" at bounding box center [784, 35] width 1568 height 744
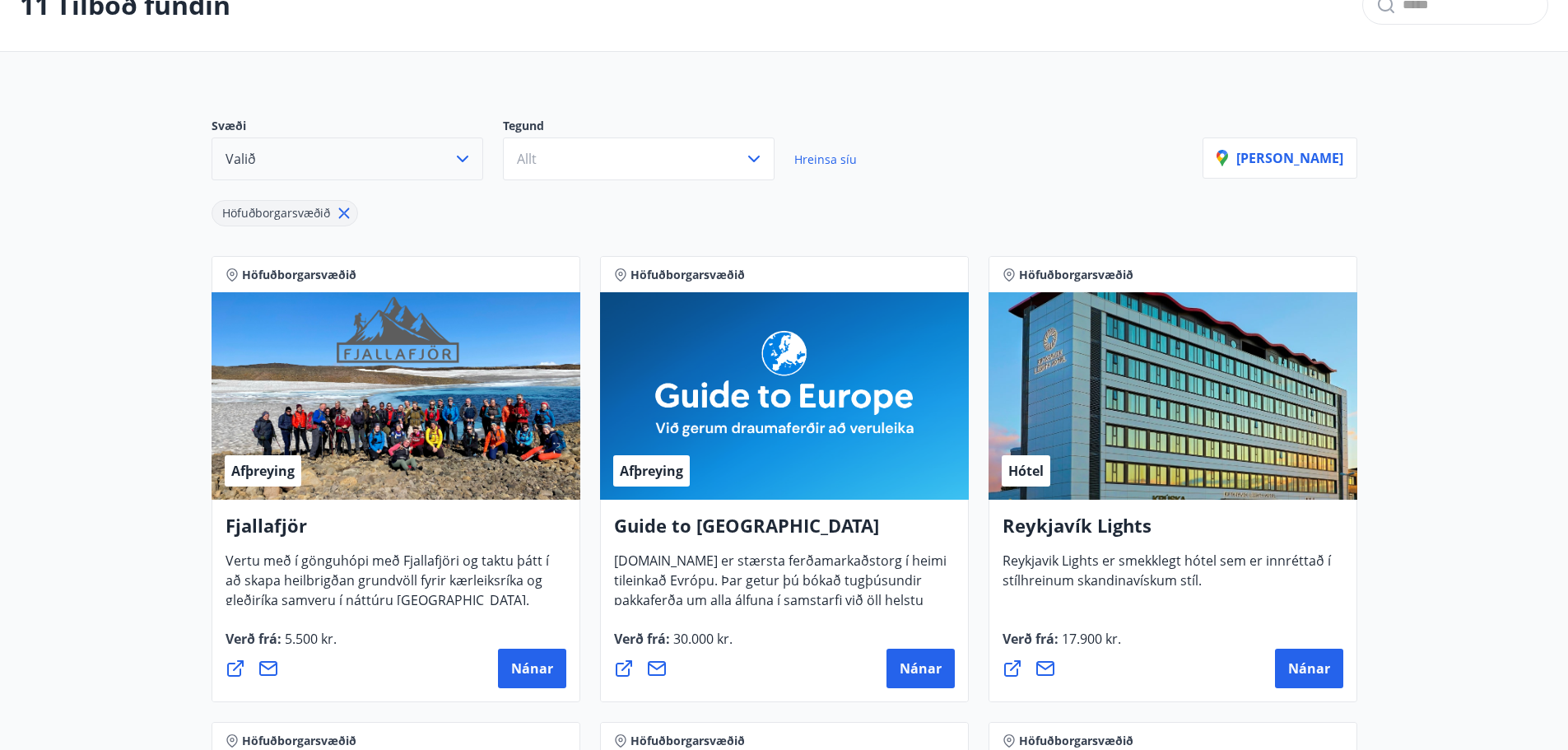
scroll to position [0, 0]
